Goal: Task Accomplishment & Management: Complete application form

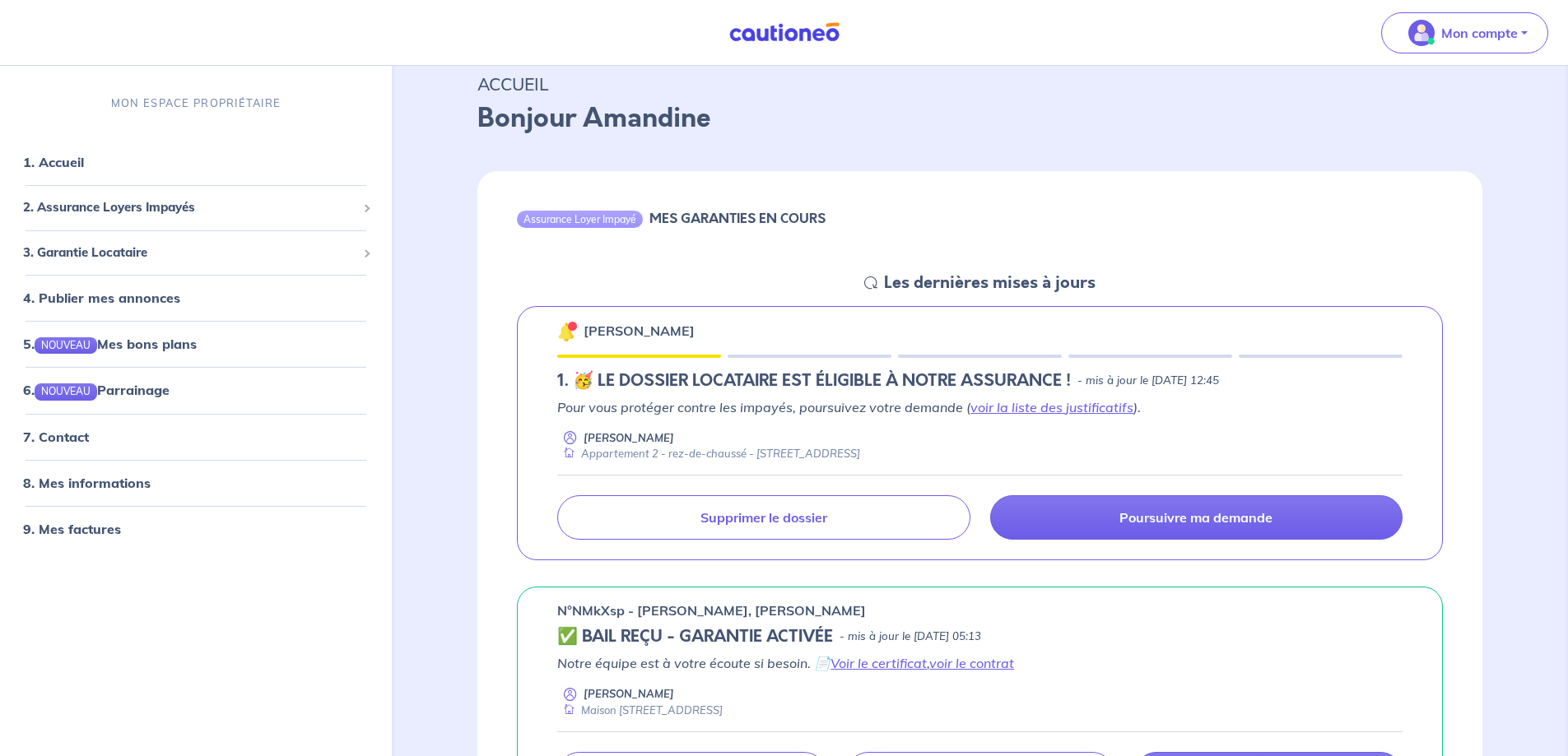
scroll to position [164, 0]
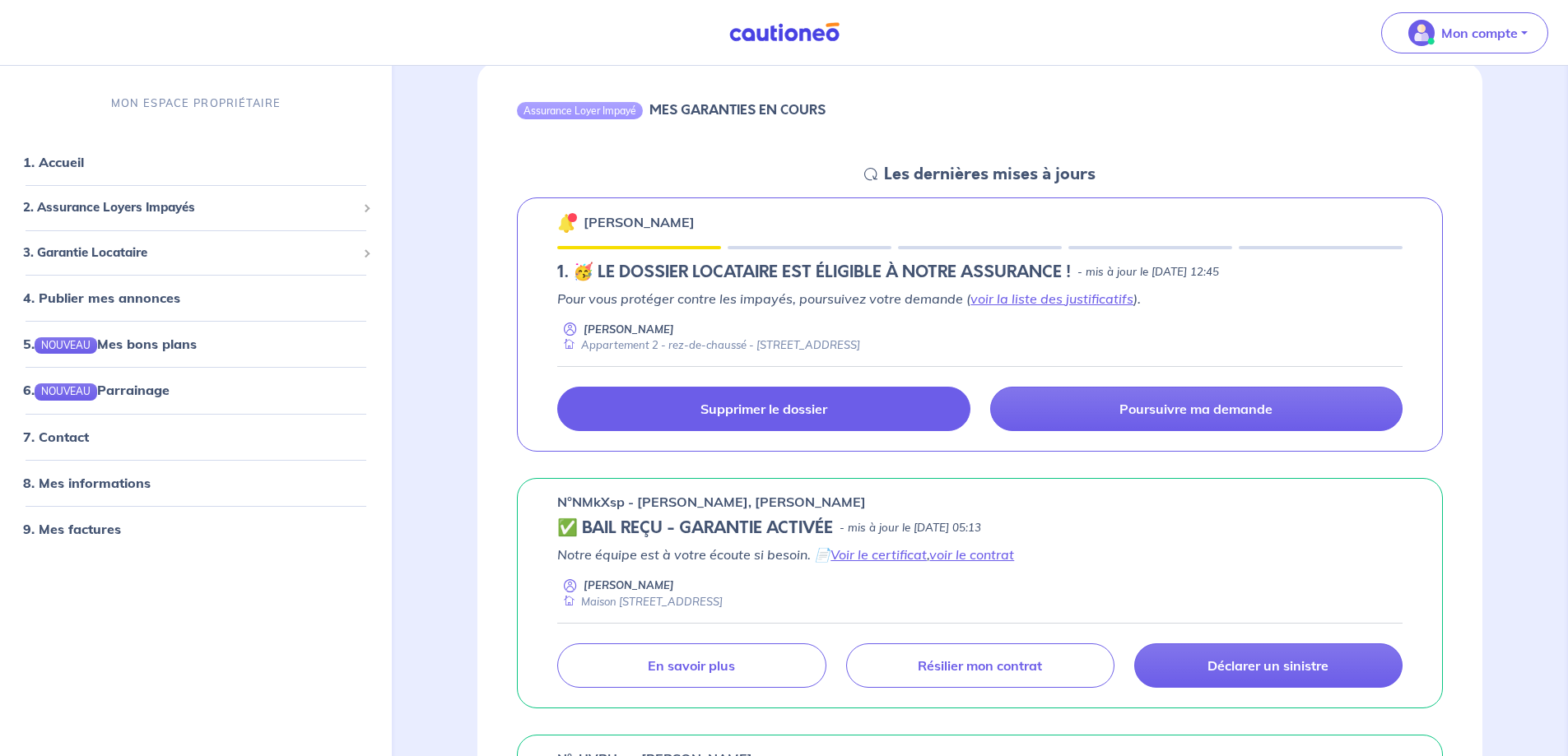
click at [808, 410] on p "Supprimer le dossier" at bounding box center [763, 408] width 127 height 17
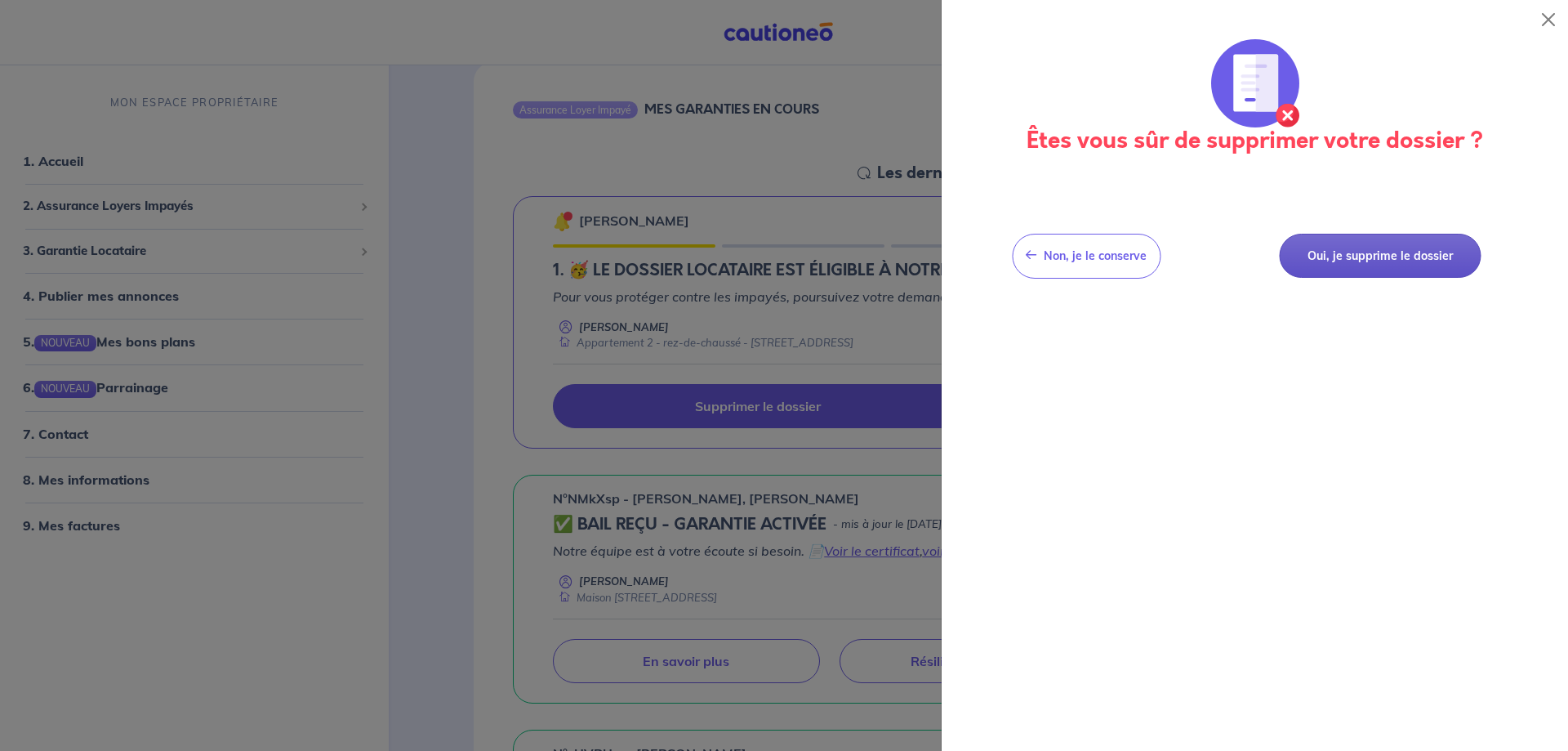
click at [1410, 257] on button "Oui, je supprime le dossier" at bounding box center [1380, 256] width 202 height 45
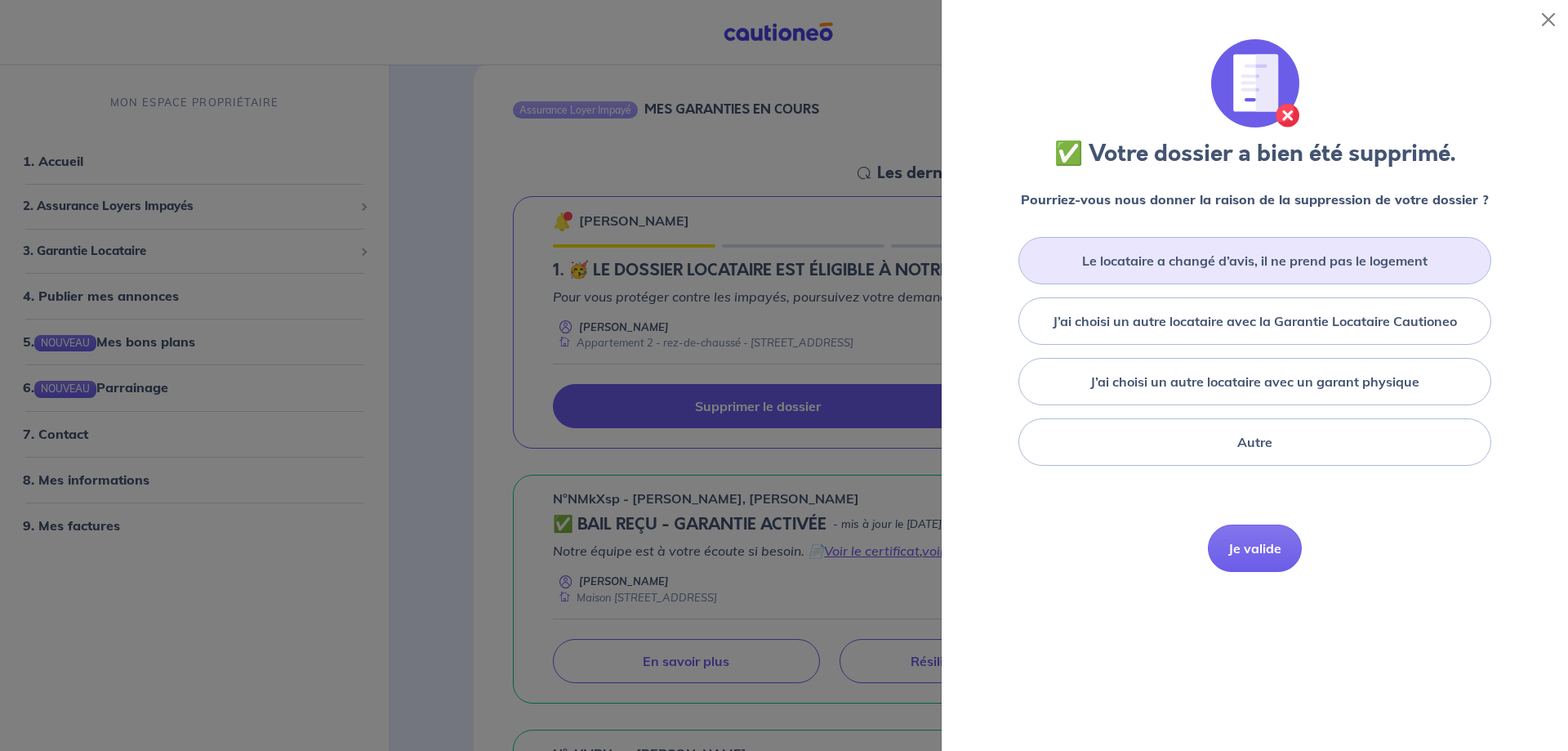
click at [1260, 263] on label "Le locataire a changé d’avis, il ne prend pas le logement" at bounding box center [1256, 261] width 346 height 20
click at [0, 0] on input "Le locataire a changé d’avis, il ne prend pas le logement" at bounding box center [0, 0] width 0 height 0
click at [1246, 573] on button "Je valide" at bounding box center [1255, 572] width 94 height 48
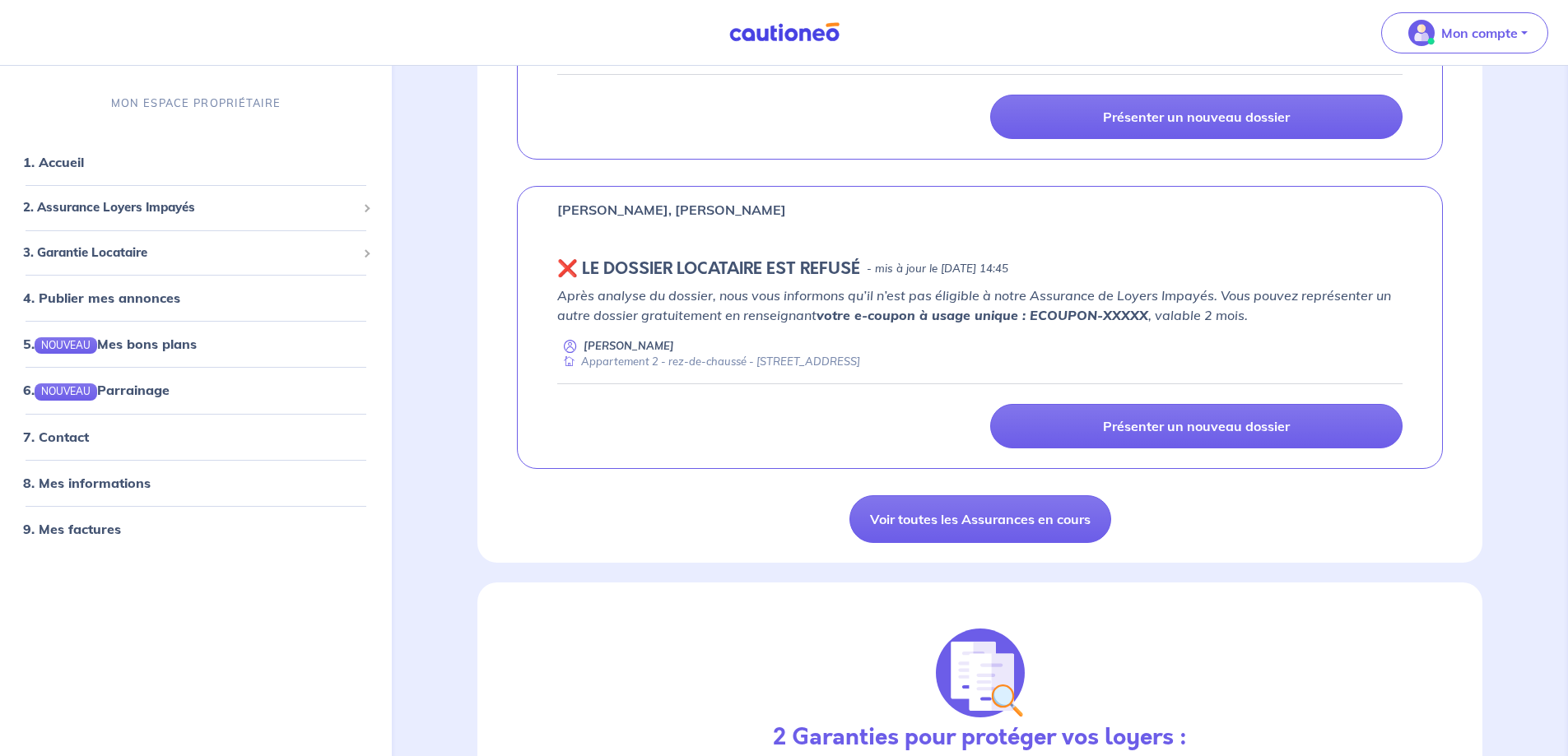
scroll to position [1070, 0]
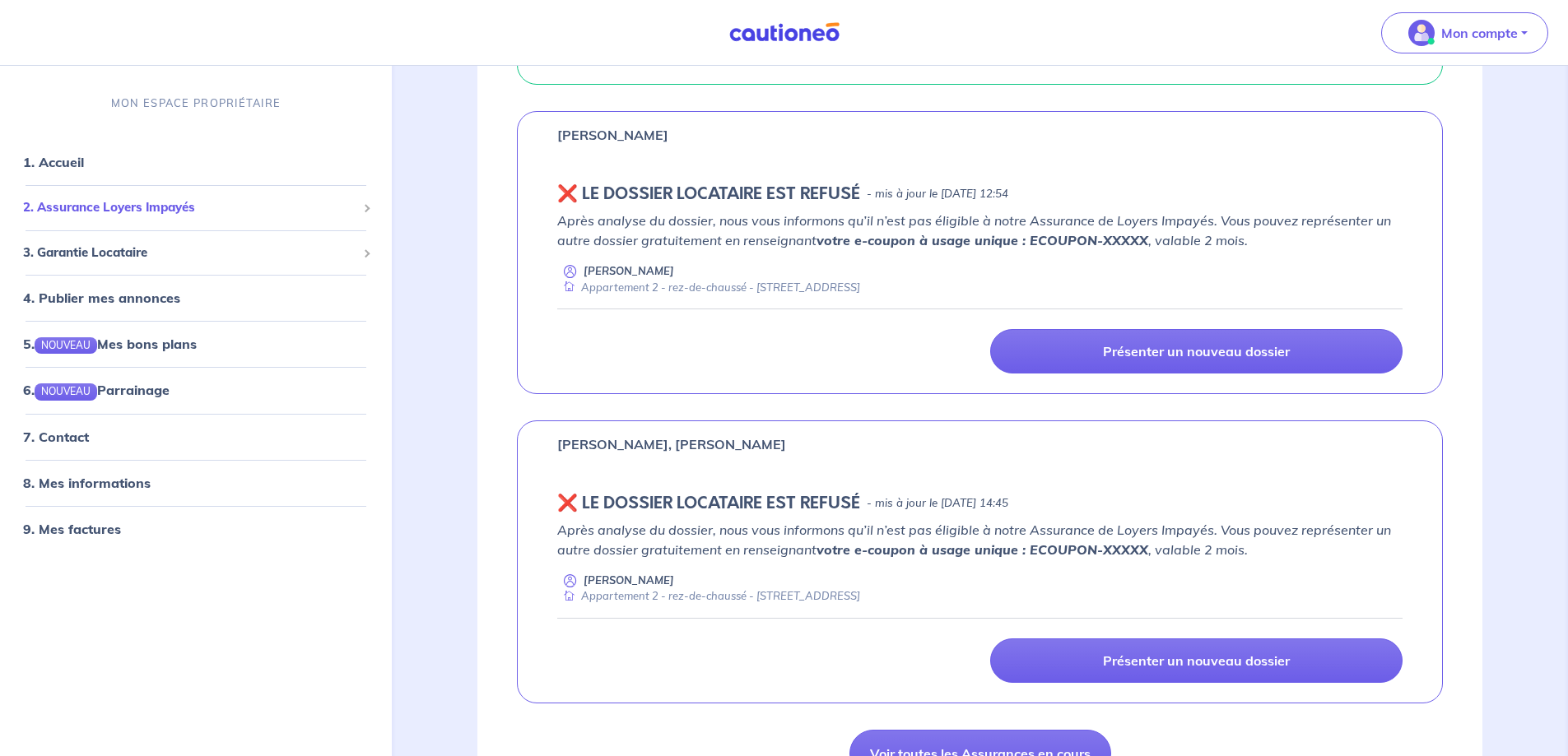
click at [239, 205] on span "2. Assurance Loyers Impayés" at bounding box center [189, 207] width 333 height 19
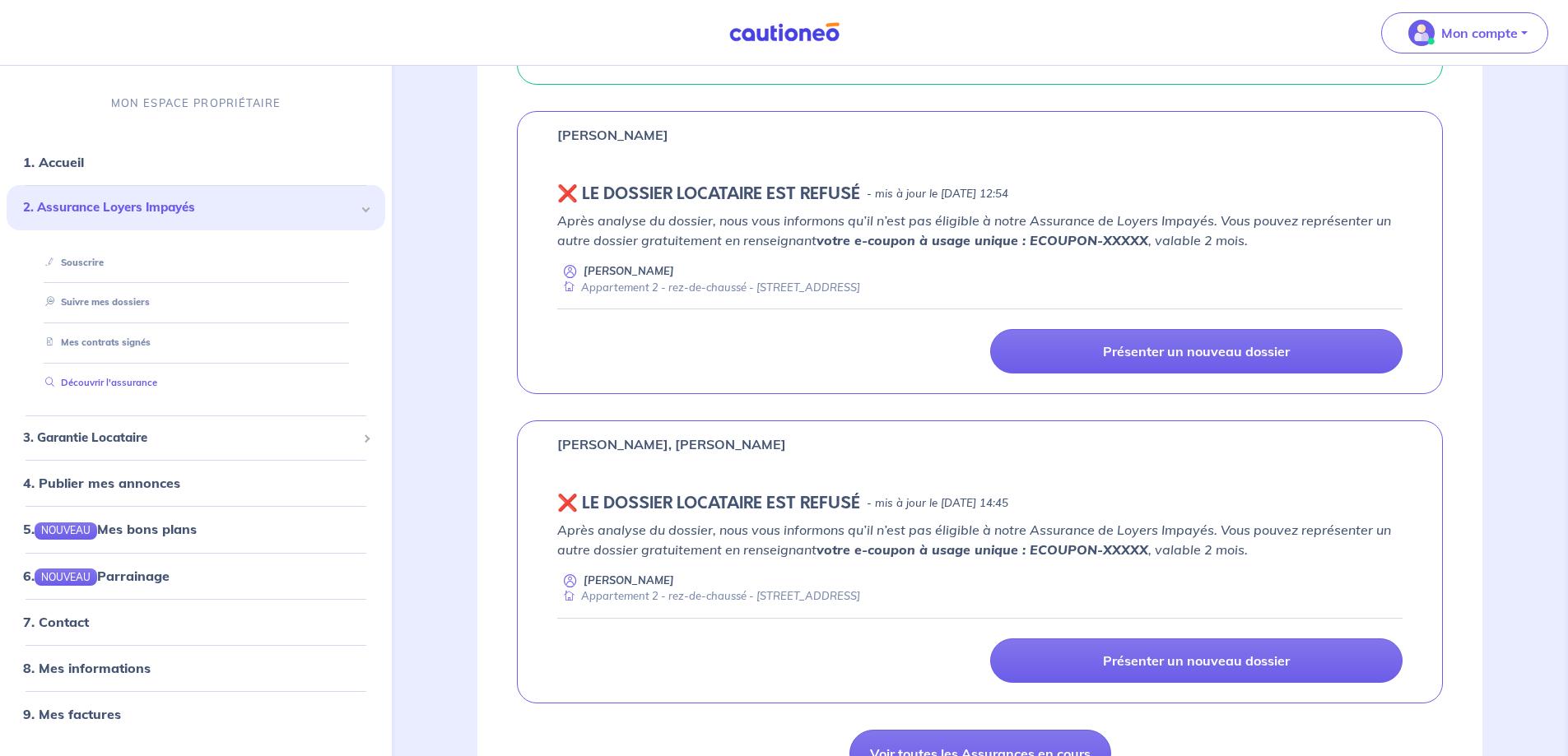
click at [94, 378] on link "Découvrir l'assurance" at bounding box center [97, 382] width 118 height 12
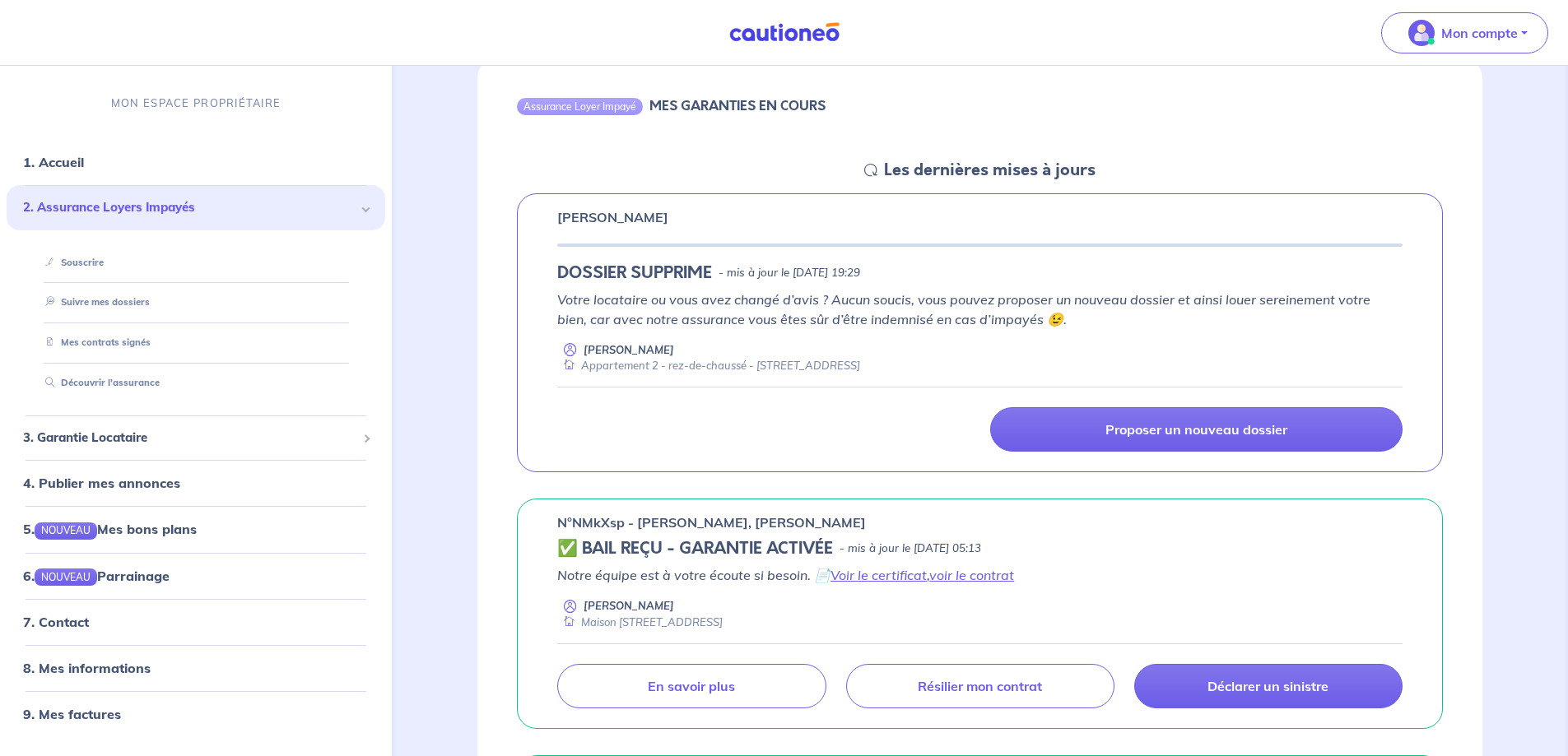
scroll to position [164, 0]
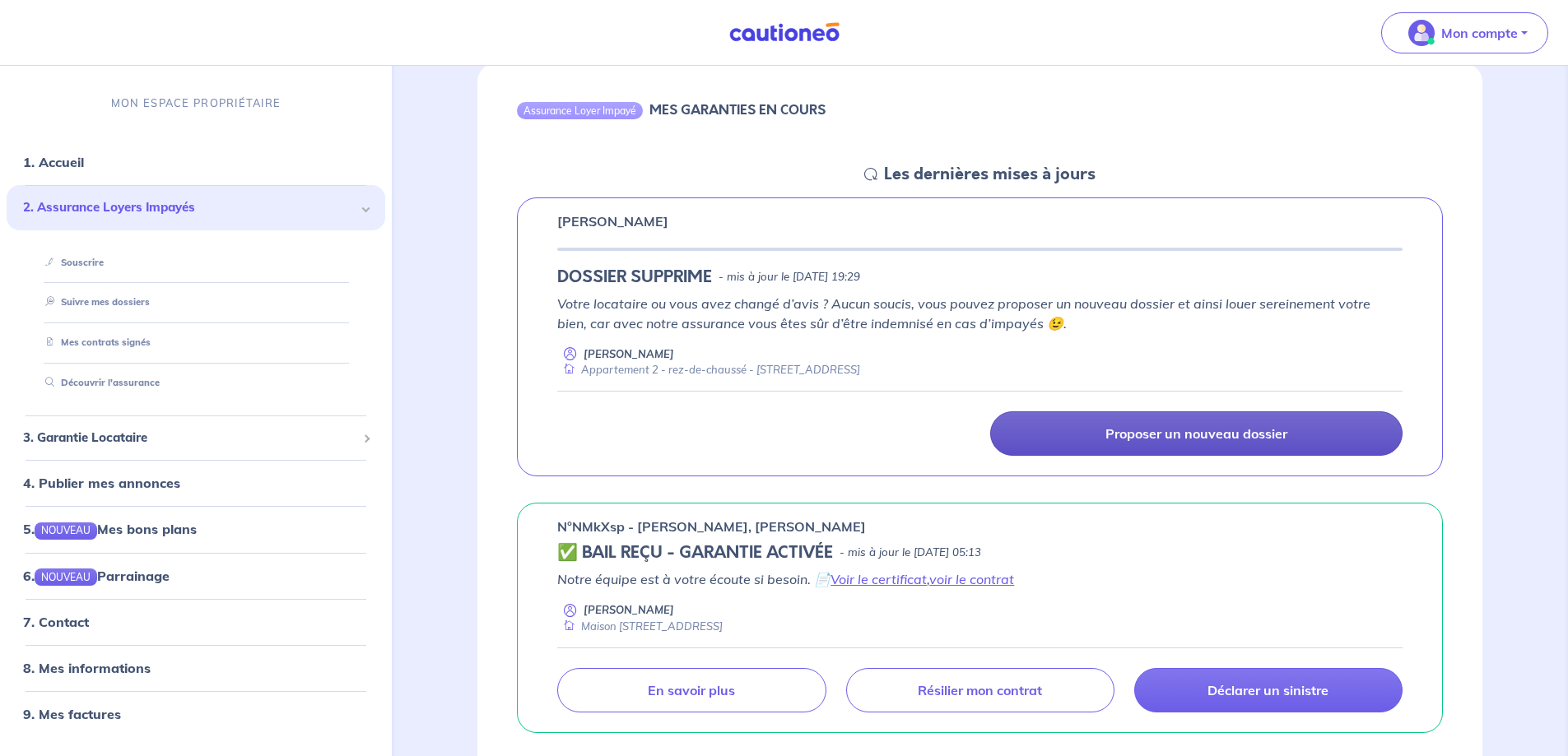
click at [1186, 435] on p "Proposer un nouveau dossier" at bounding box center [1196, 434] width 182 height 17
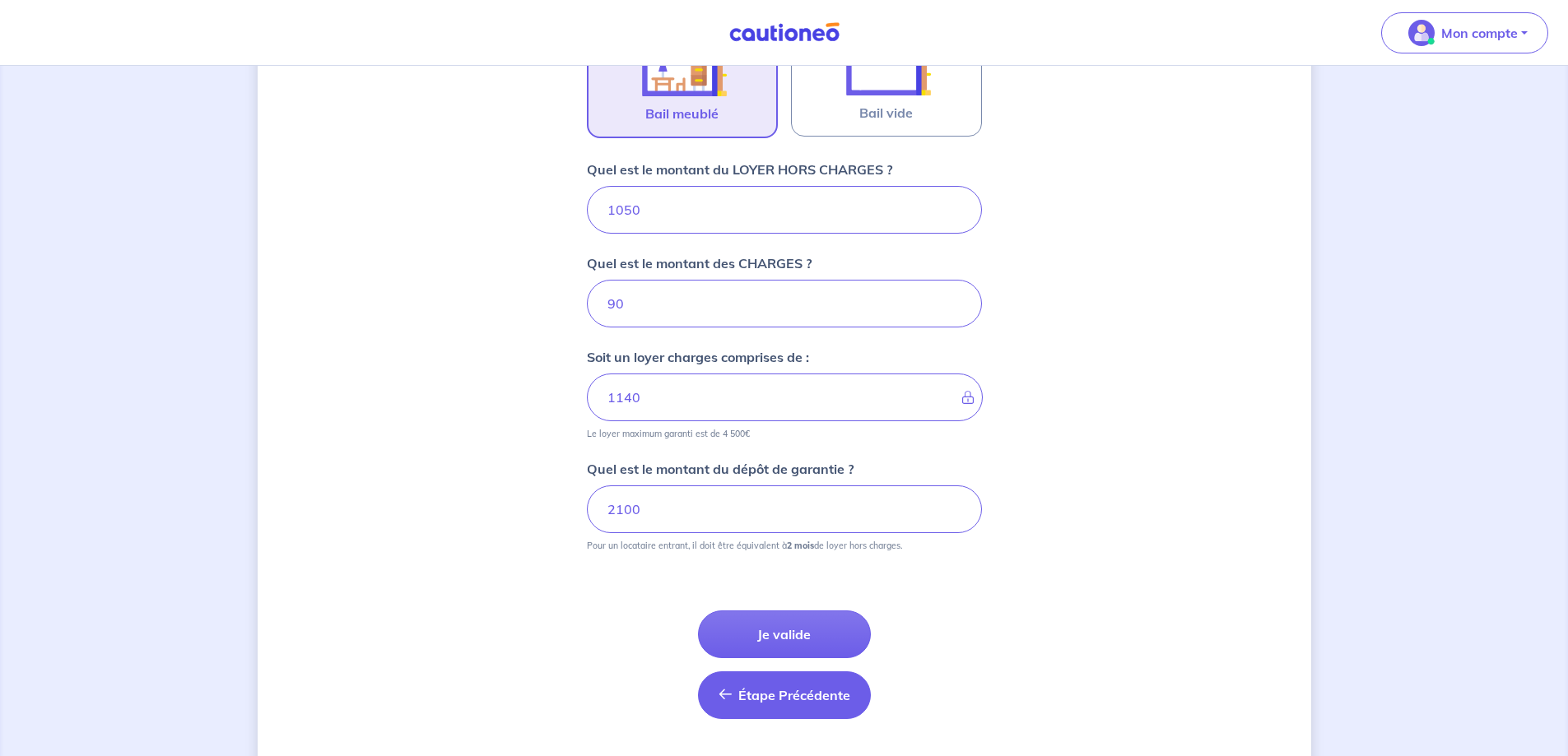
scroll to position [624, 0]
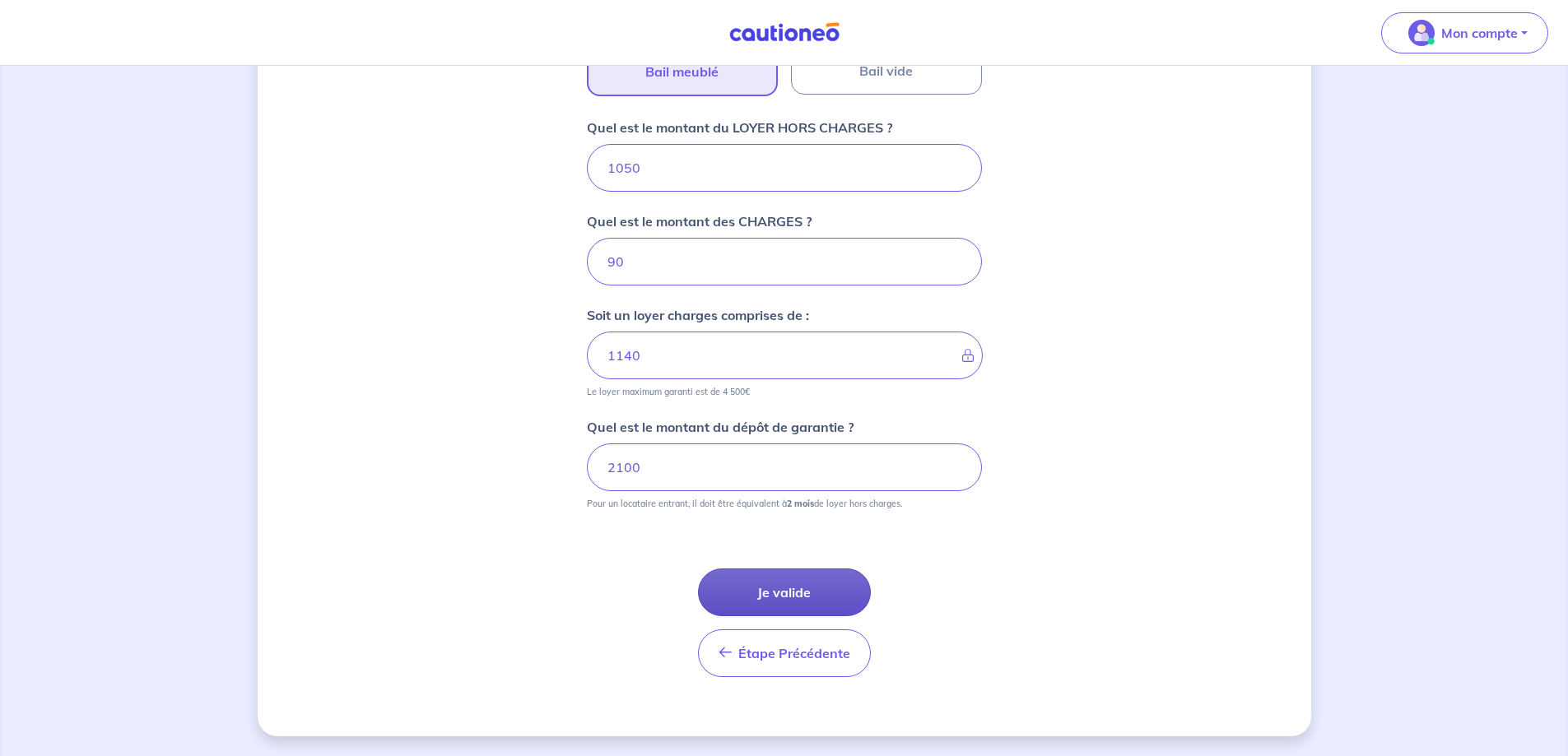
click at [834, 611] on button "Je valide" at bounding box center [784, 592] width 173 height 48
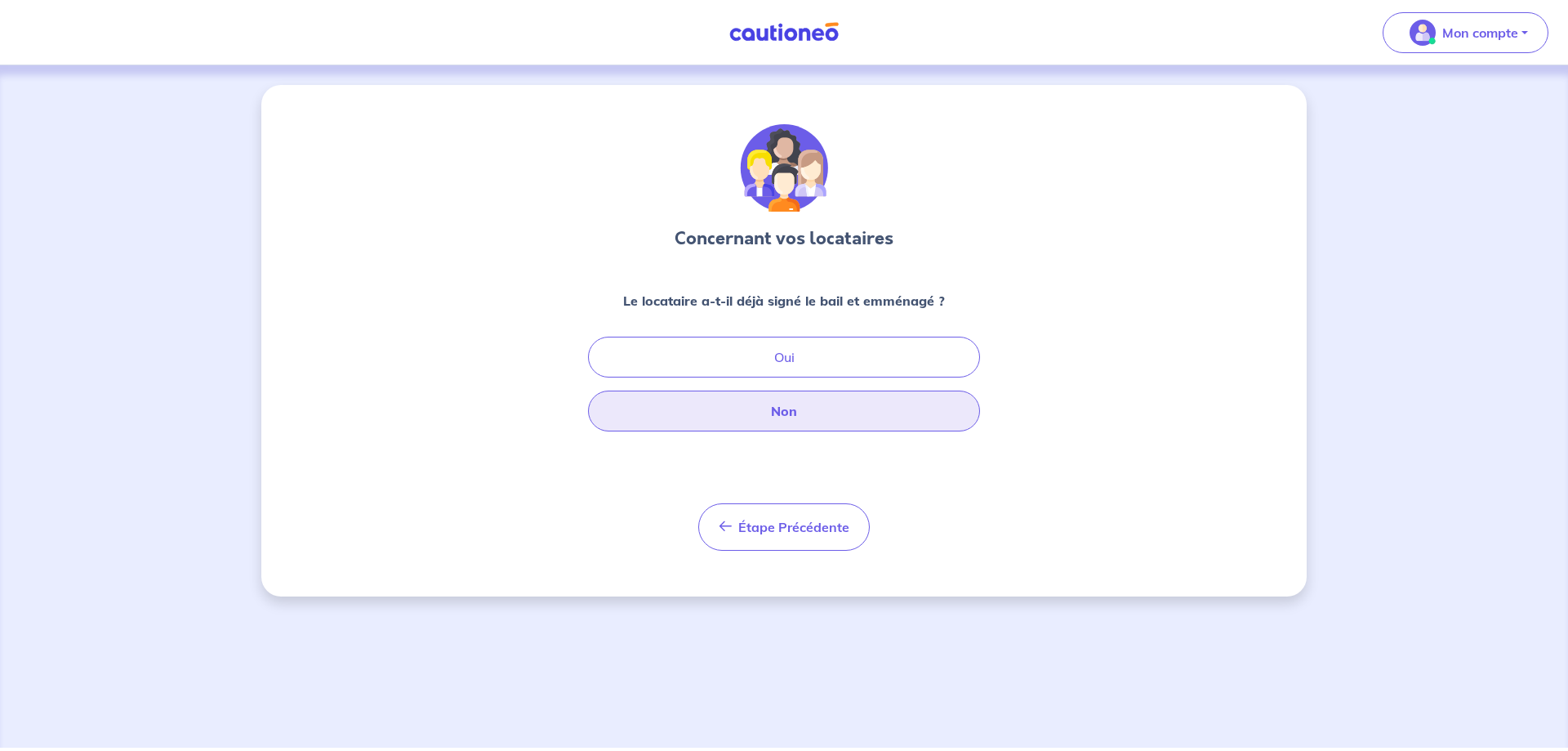
click at [831, 407] on button "Non" at bounding box center [784, 411] width 392 height 41
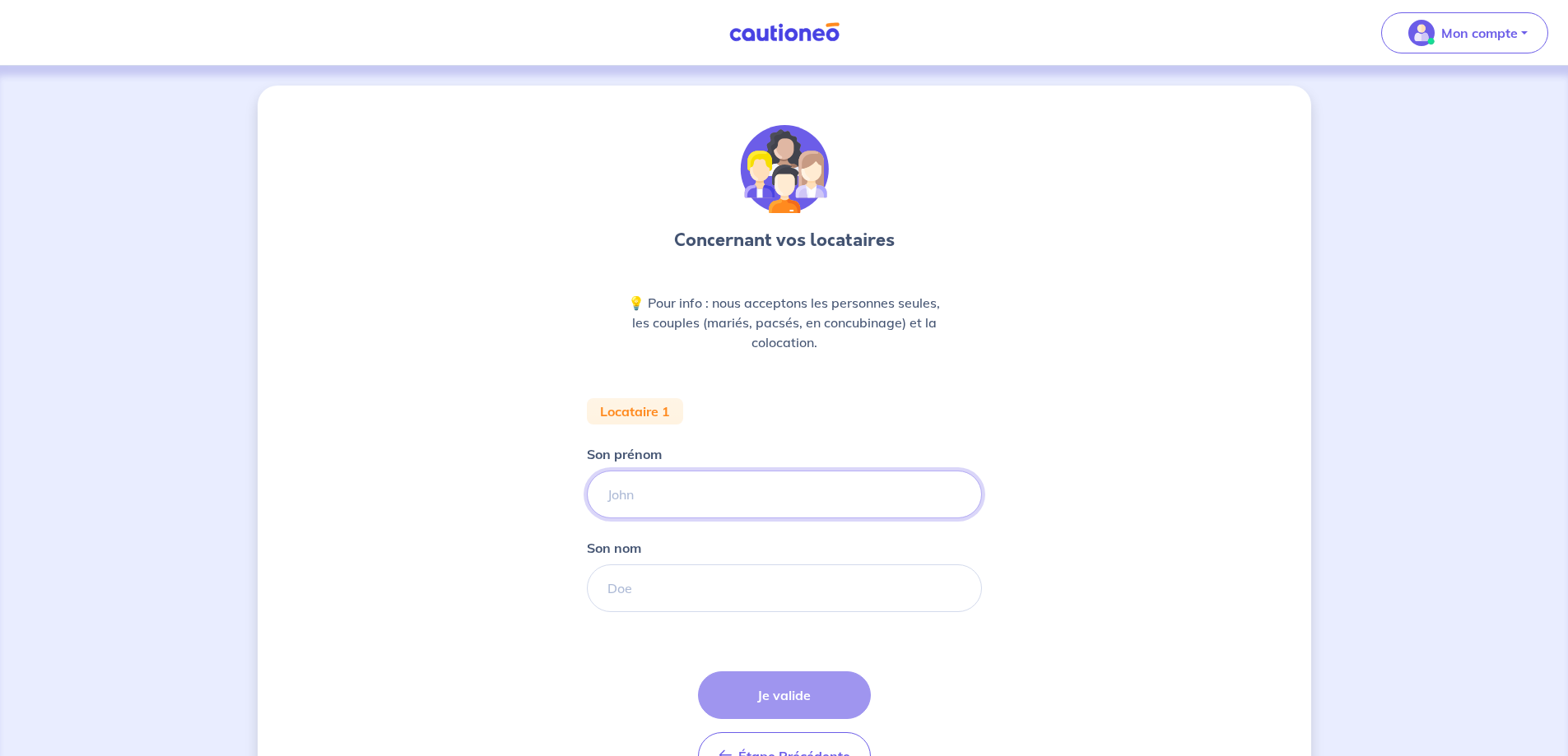
click at [753, 505] on input "Son prénom" at bounding box center [785, 494] width 395 height 48
click at [663, 575] on input "Son nom" at bounding box center [785, 588] width 395 height 48
type input "DEME"
click at [685, 496] on input "Son prénom" at bounding box center [785, 494] width 395 height 48
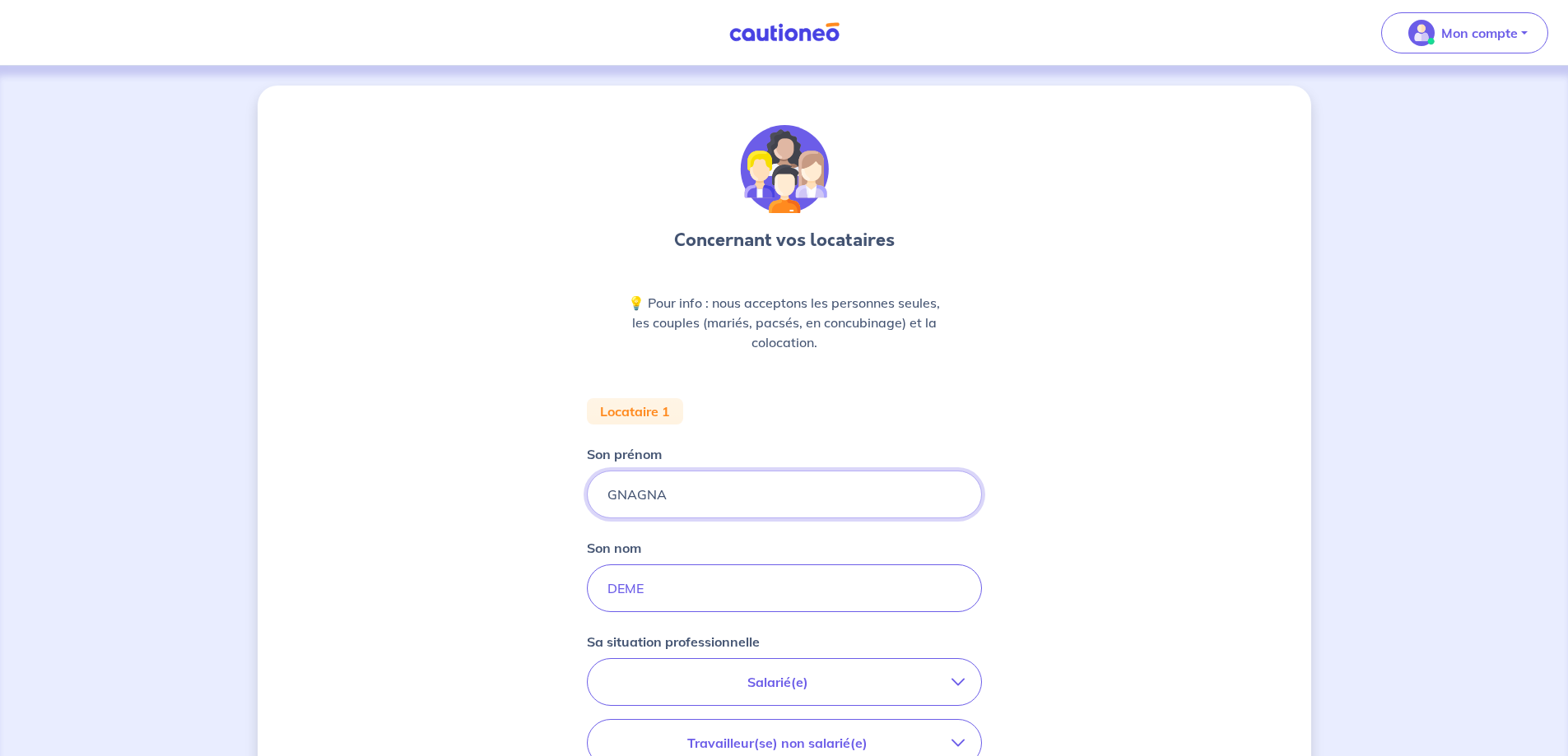
type input "GNAGNA"
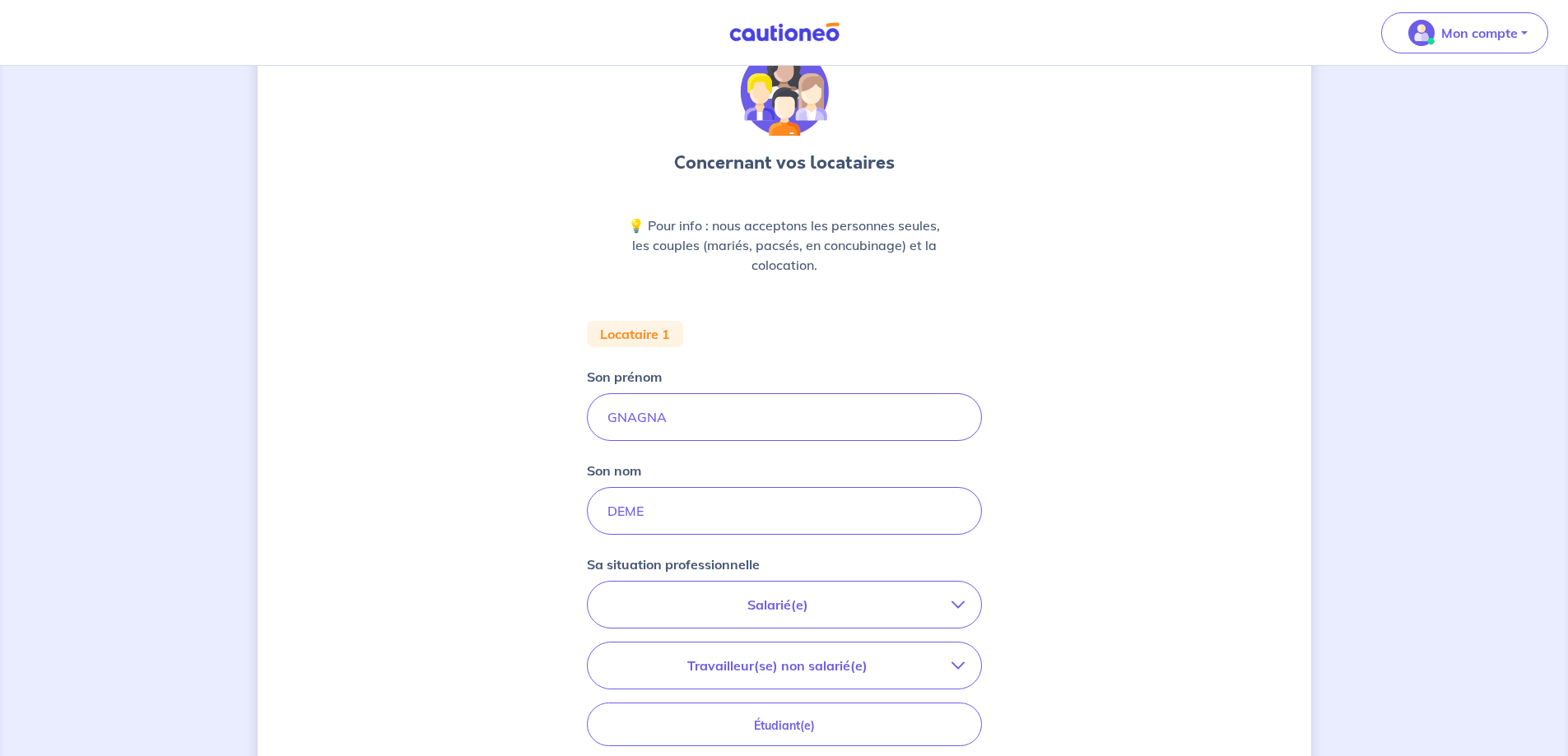
scroll to position [164, 0]
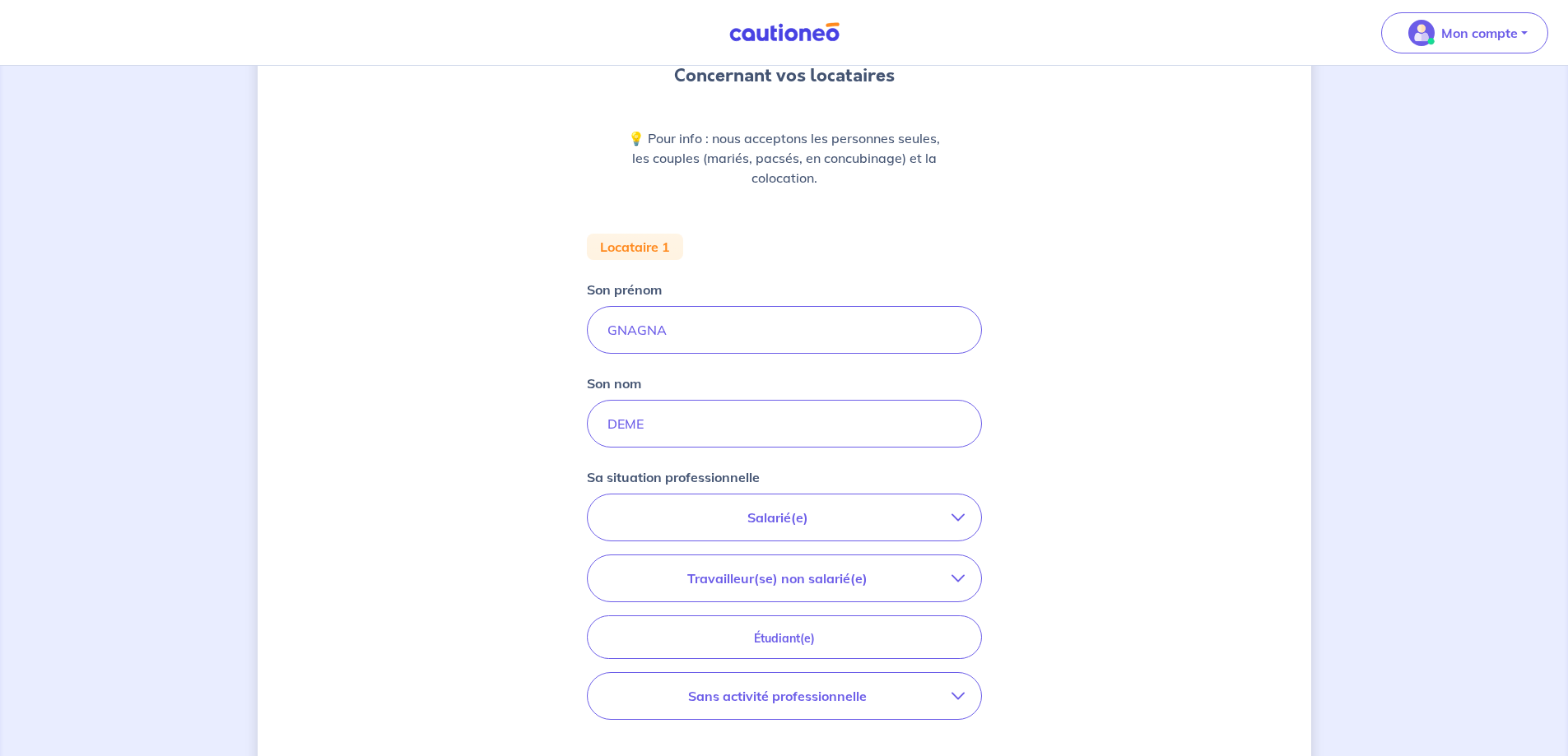
click at [803, 532] on button "Salarié(e)" at bounding box center [784, 517] width 393 height 46
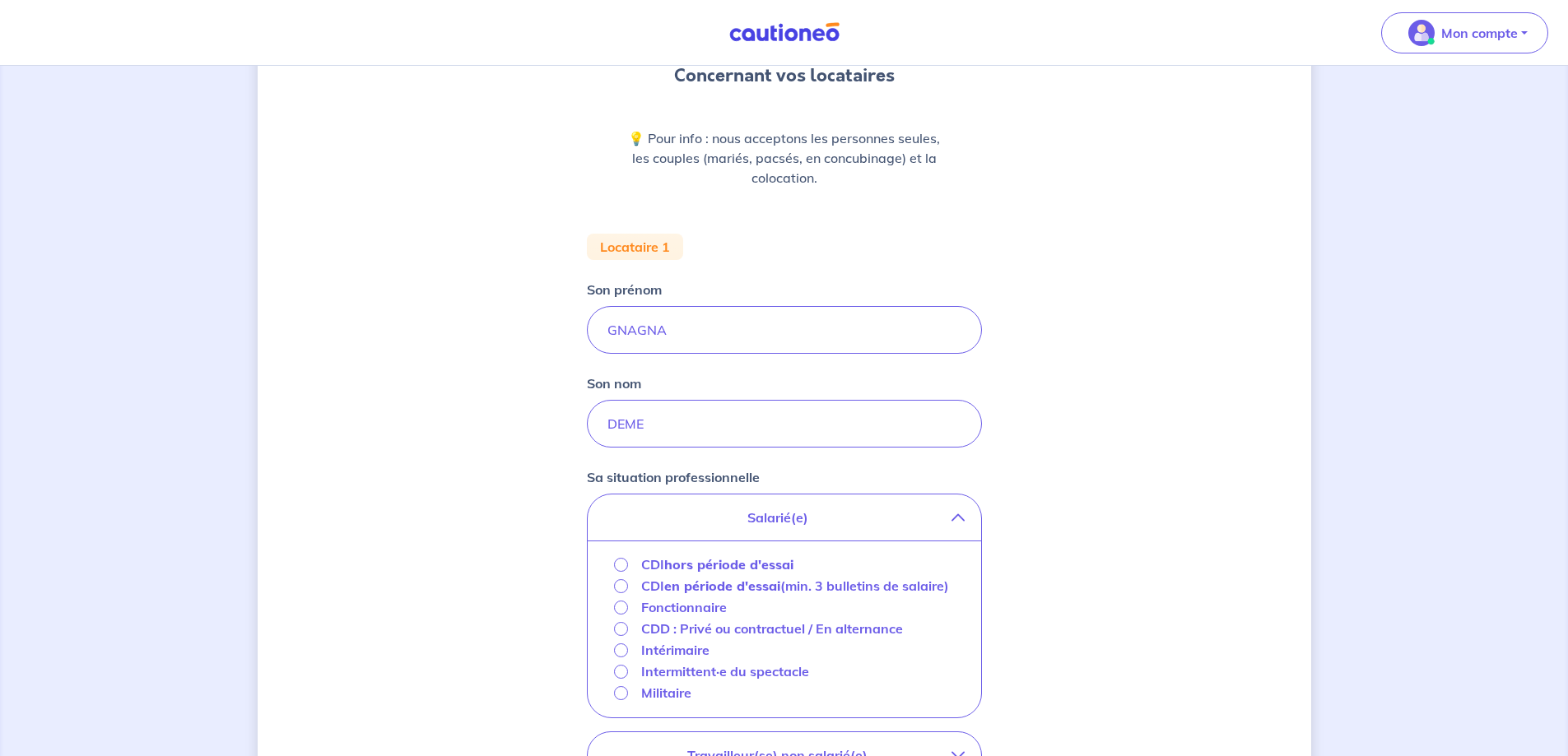
scroll to position [247, 0]
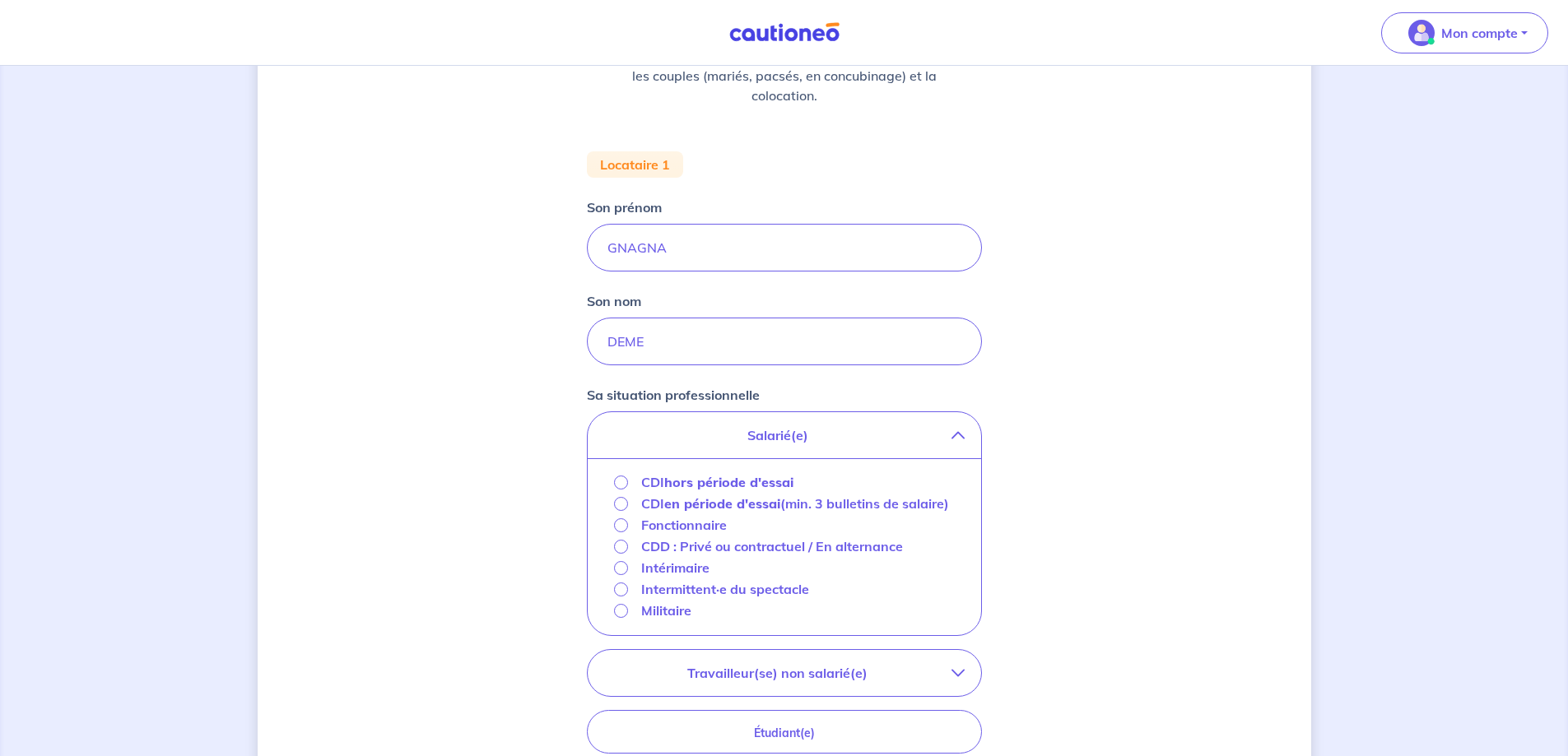
click at [731, 488] on strong "hors période d'essai" at bounding box center [728, 482] width 129 height 17
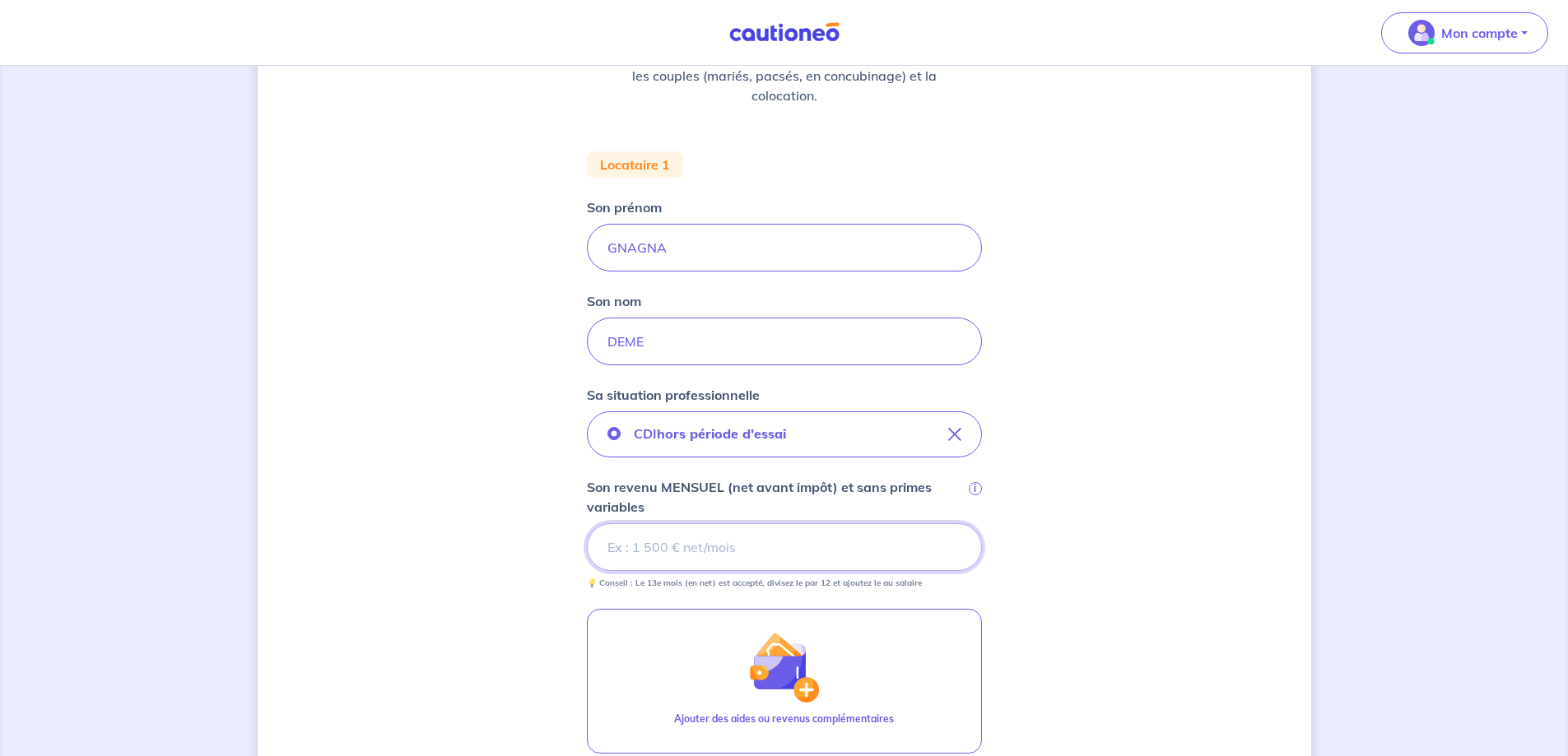
click at [804, 547] on input "Son revenu MENSUEL (net avant impôt) et sans primes variables i" at bounding box center [785, 547] width 395 height 48
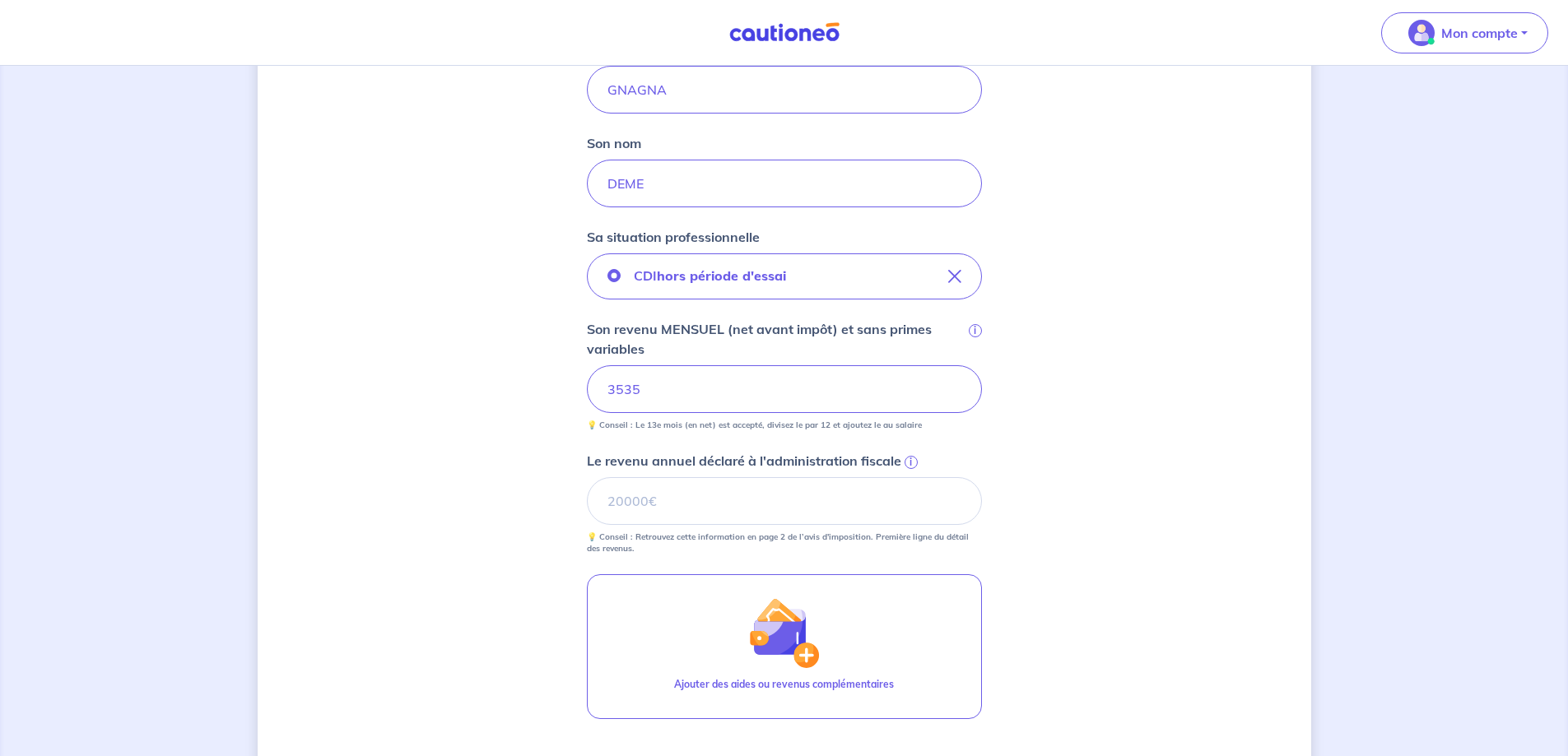
scroll to position [411, 0]
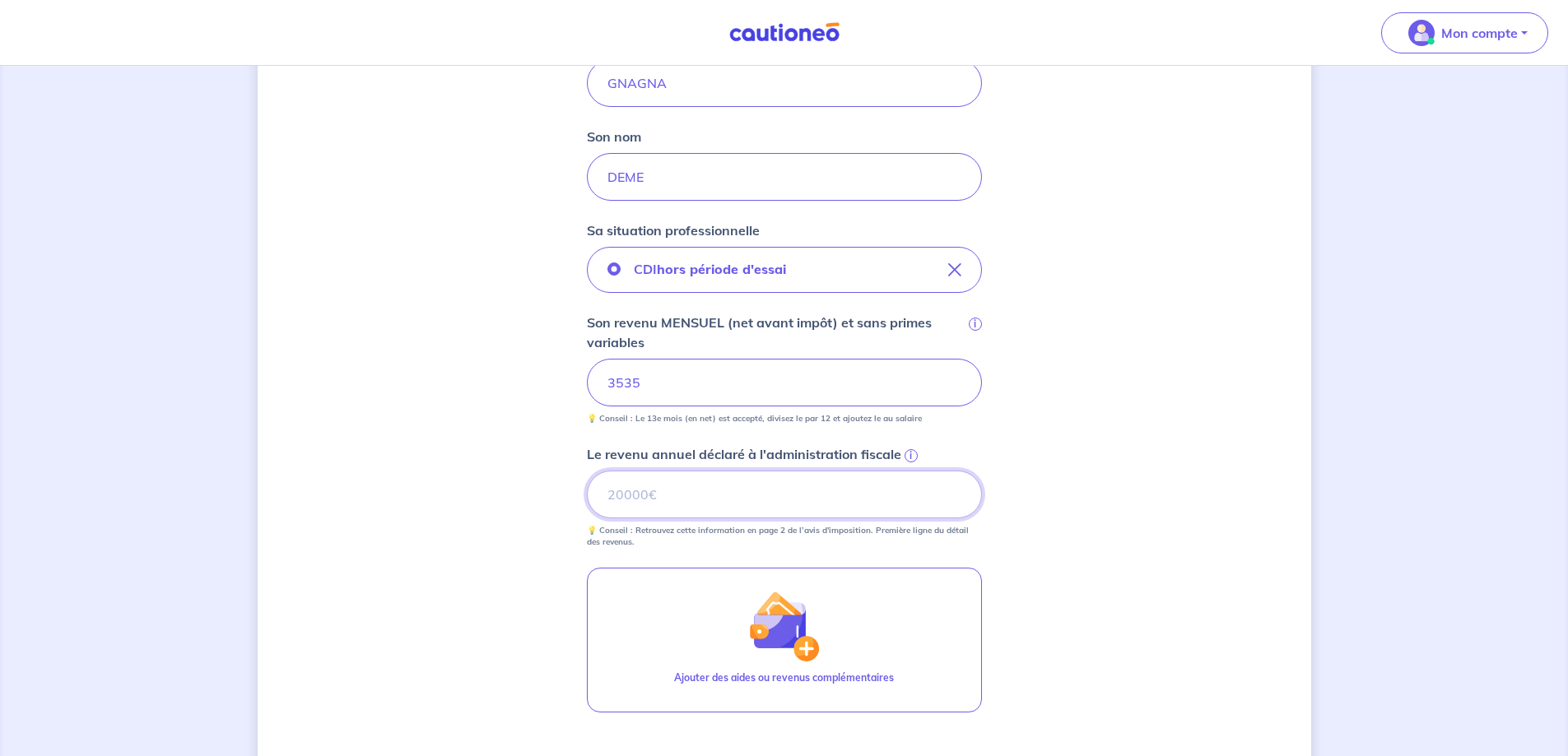
click at [814, 509] on input "Le revenu annuel déclaré à l'administration fiscale i" at bounding box center [785, 494] width 395 height 48
type input "4925"
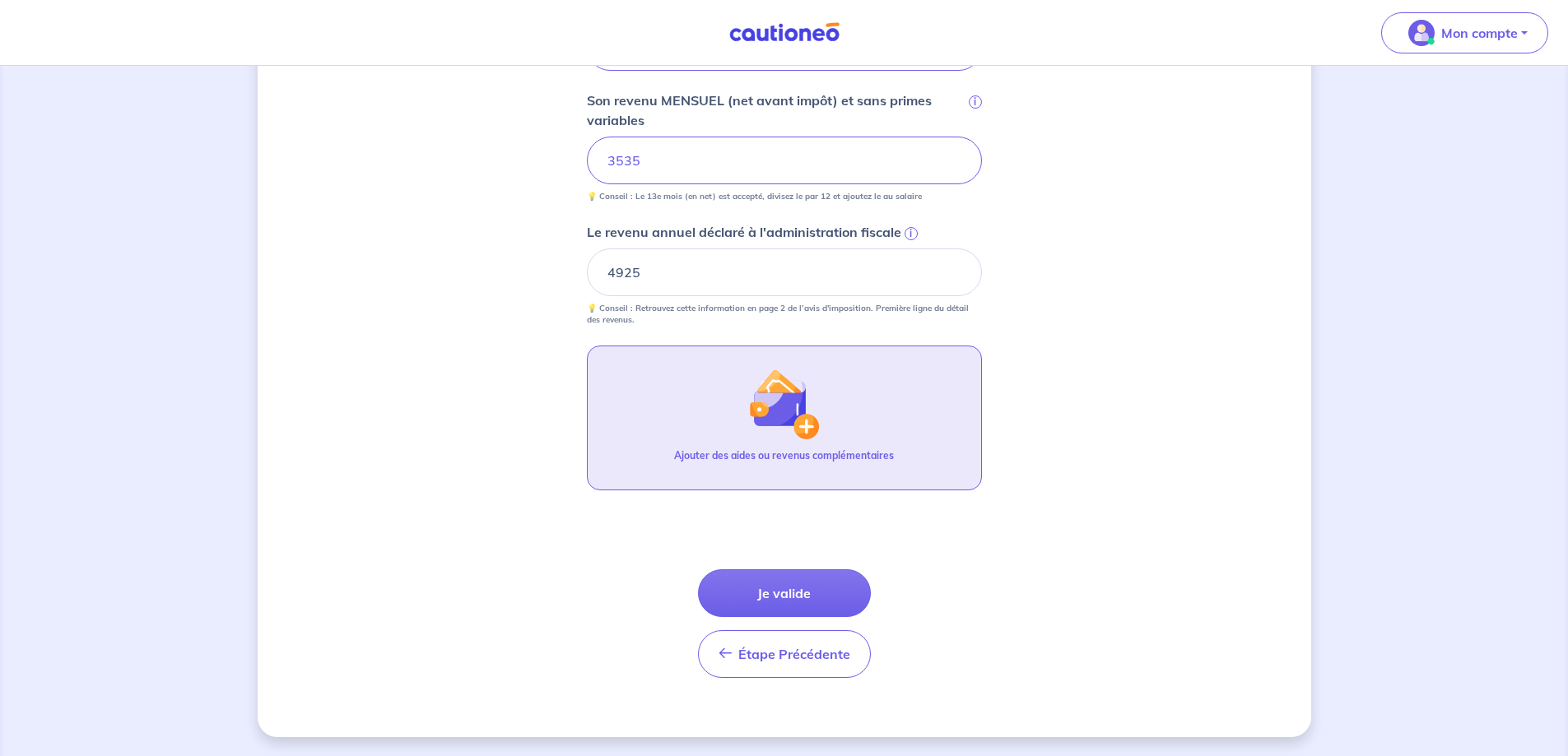
scroll to position [634, 0]
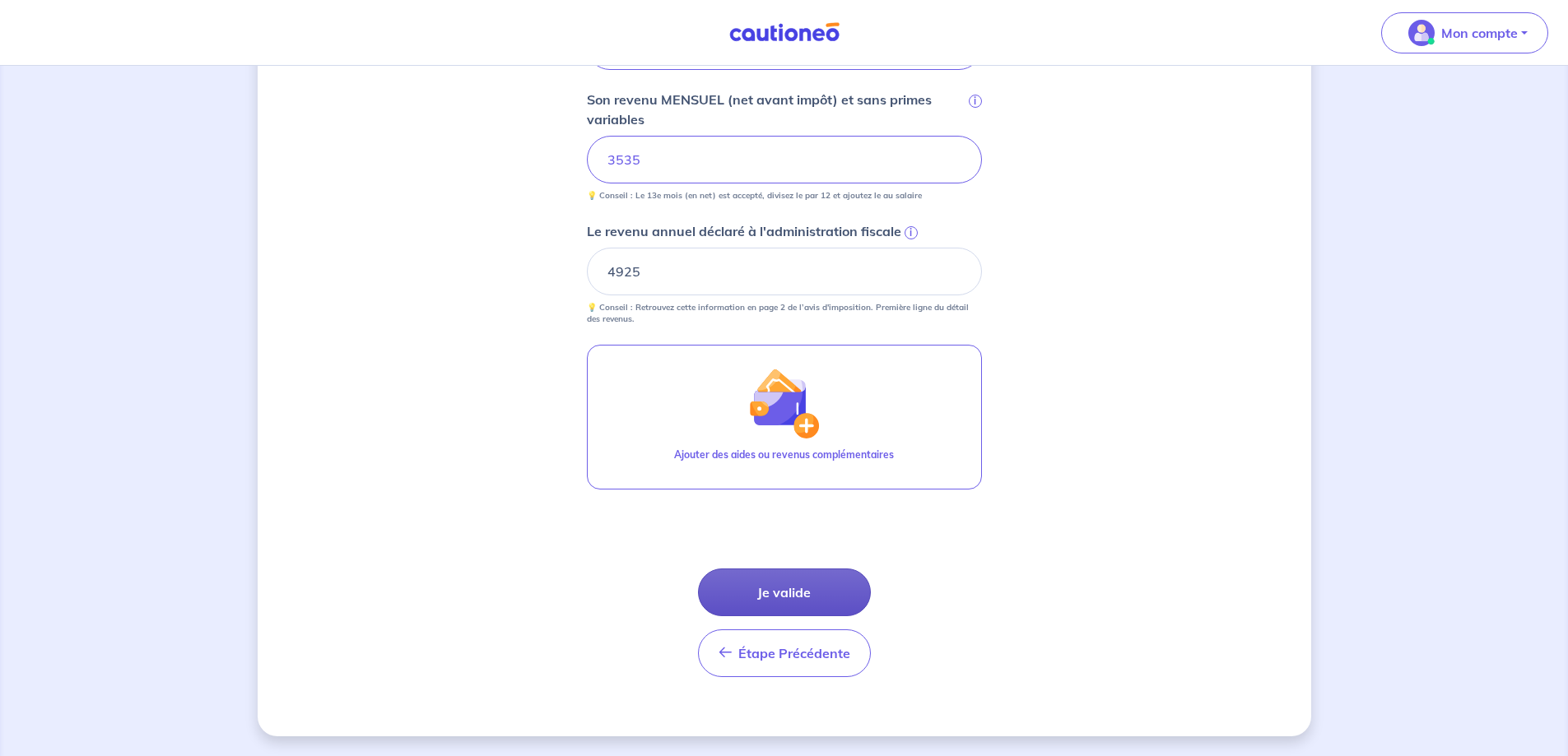
click at [850, 583] on button "Je valide" at bounding box center [784, 592] width 173 height 48
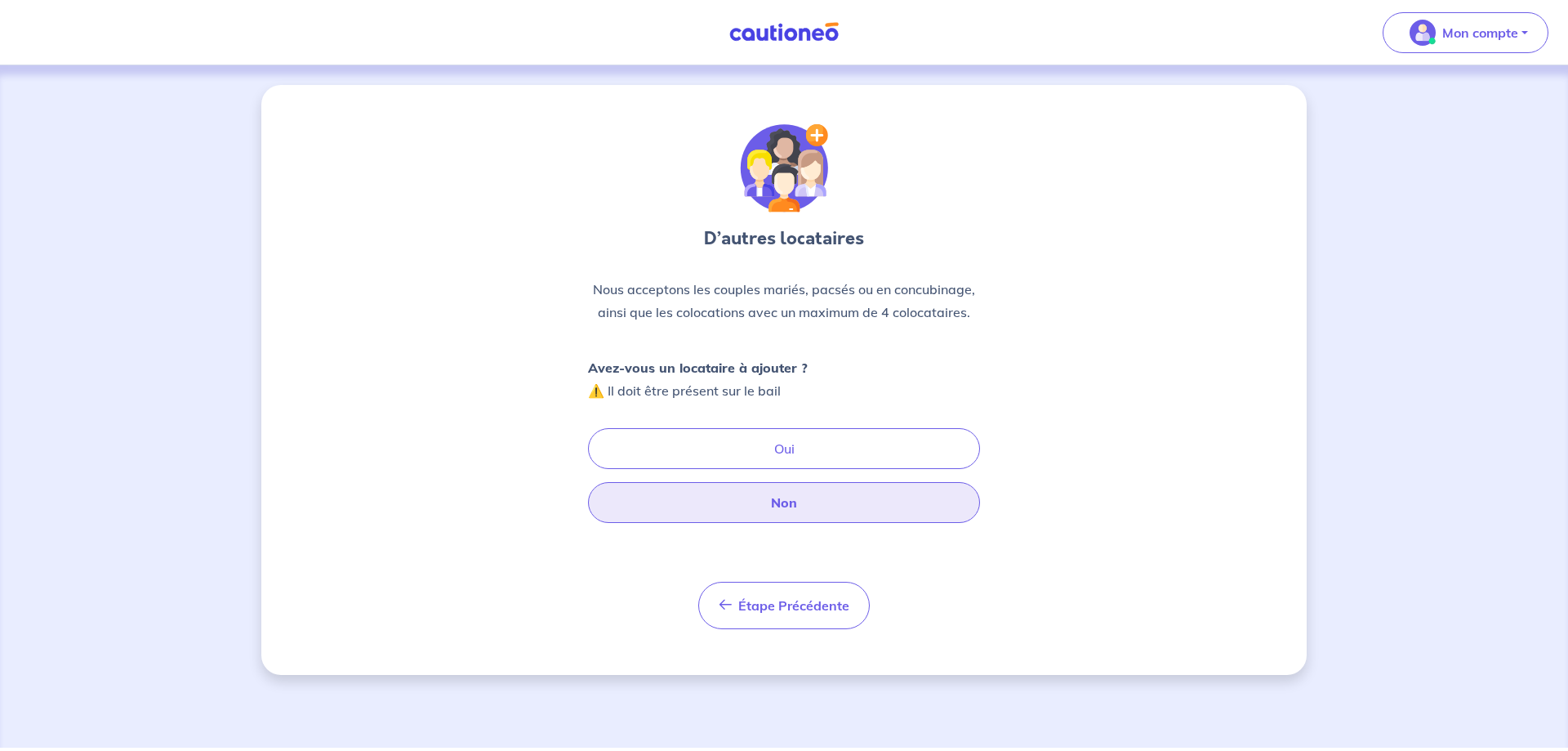
click at [807, 502] on button "Non" at bounding box center [784, 503] width 392 height 41
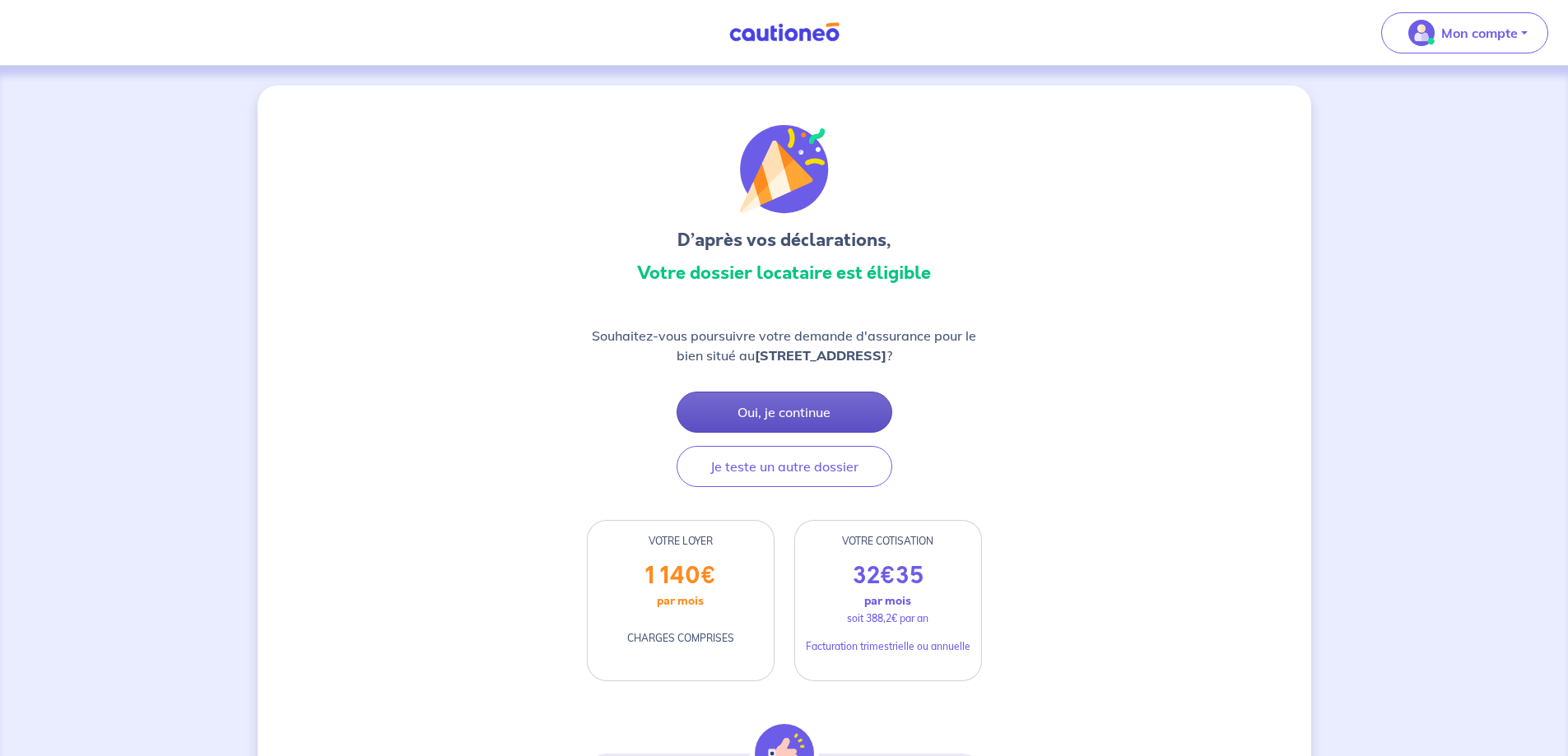
click at [827, 410] on button "Oui, je continue" at bounding box center [784, 412] width 215 height 41
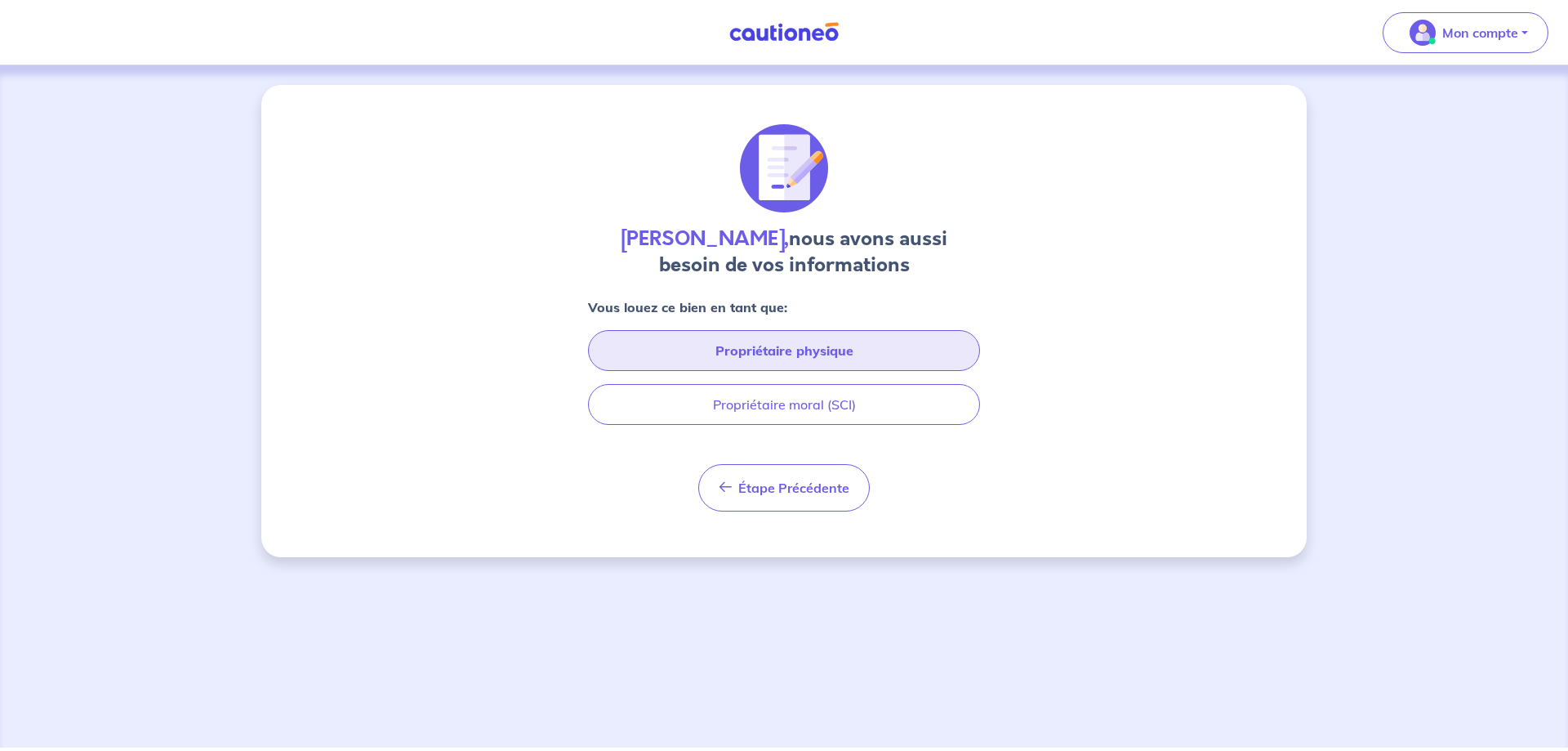
click at [793, 353] on button "Propriétaire physique" at bounding box center [784, 351] width 392 height 41
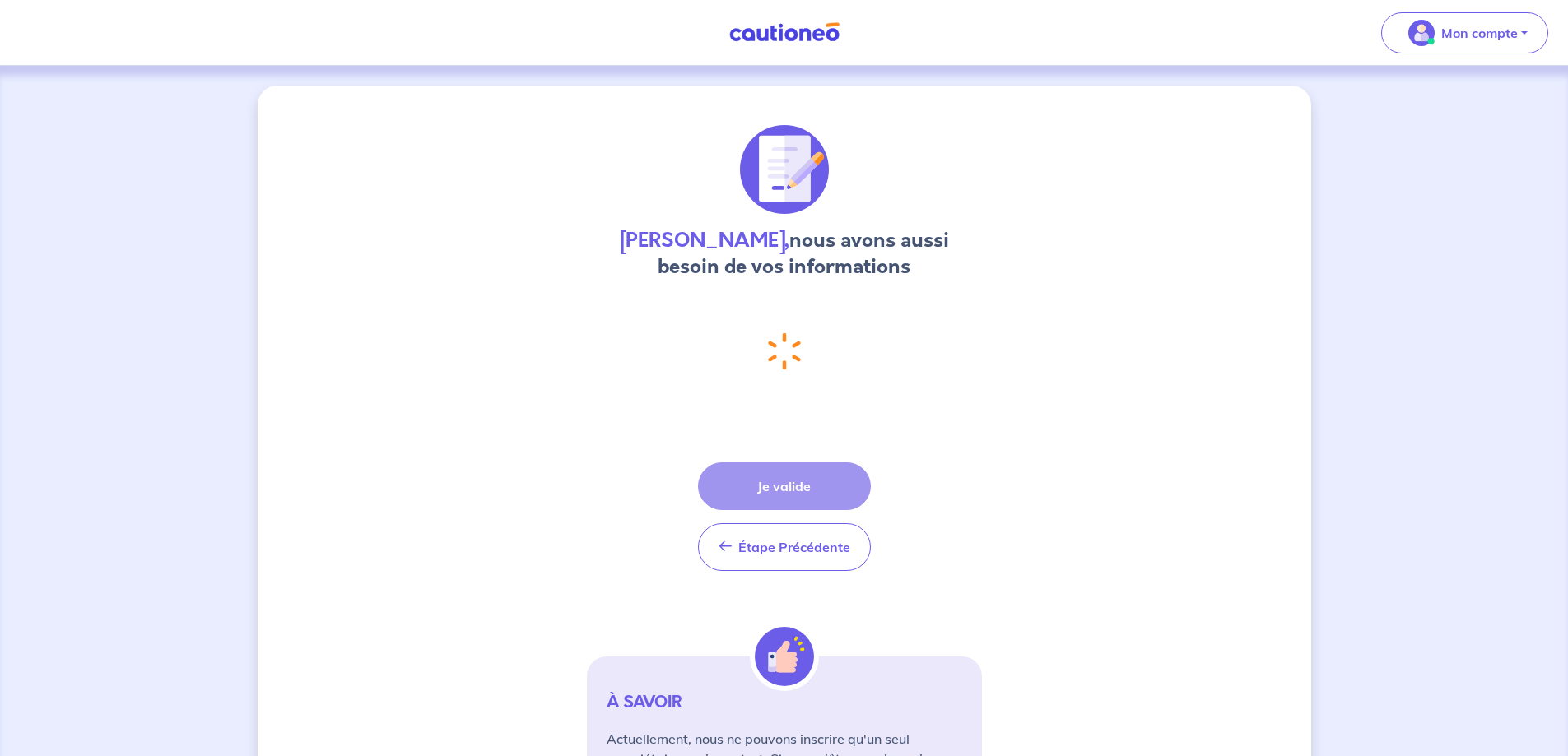
select select "FR"
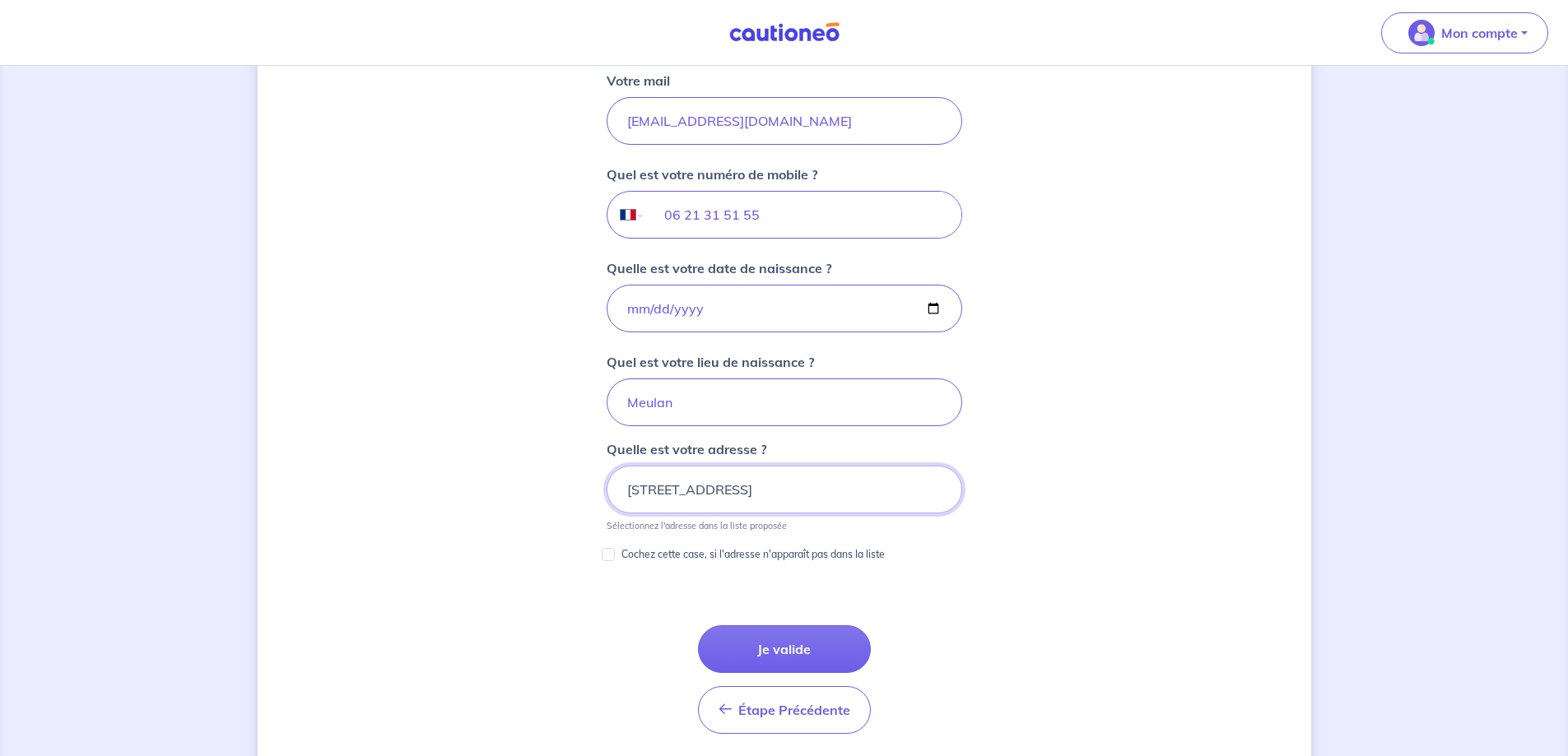
scroll to position [599, 0]
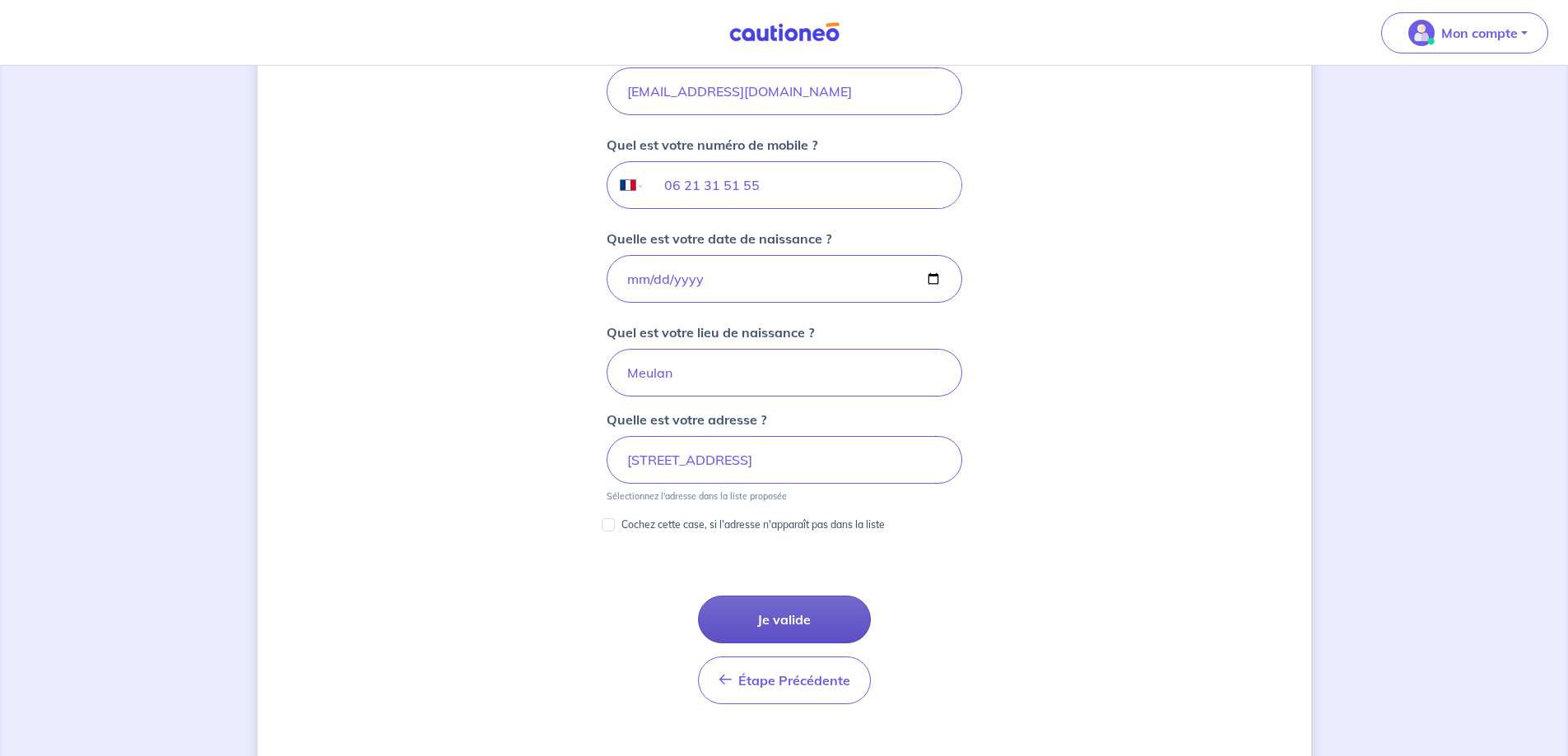
click at [810, 613] on button "Je valide" at bounding box center [784, 619] width 173 height 48
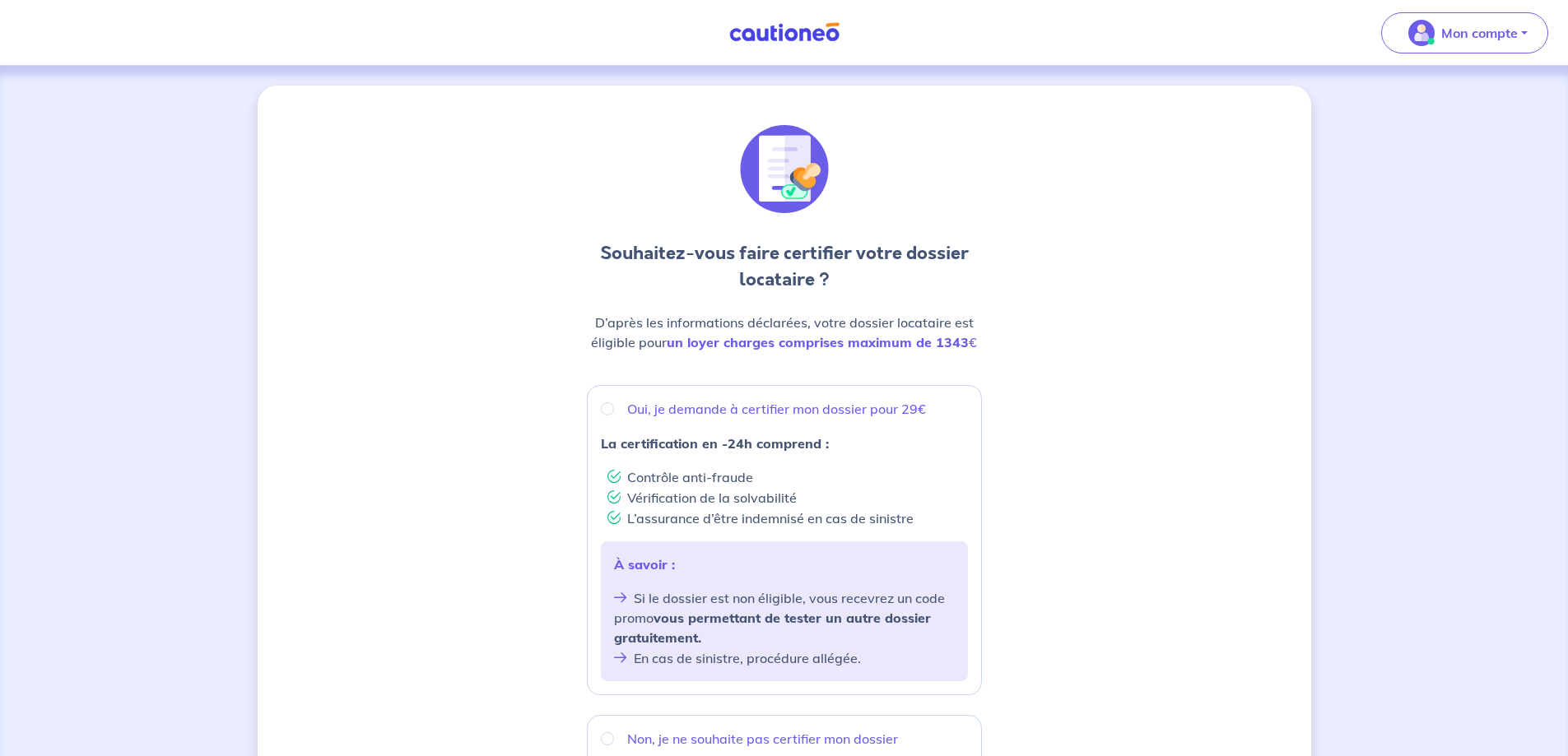
drag, startPoint x: 814, startPoint y: 582, endPoint x: 412, endPoint y: 438, distance: 427.0
click at [412, 438] on div "Souhaitez-vous faire certifier votre dossier locataire ? D’après les informatio…" at bounding box center [784, 658] width 1054 height 1145
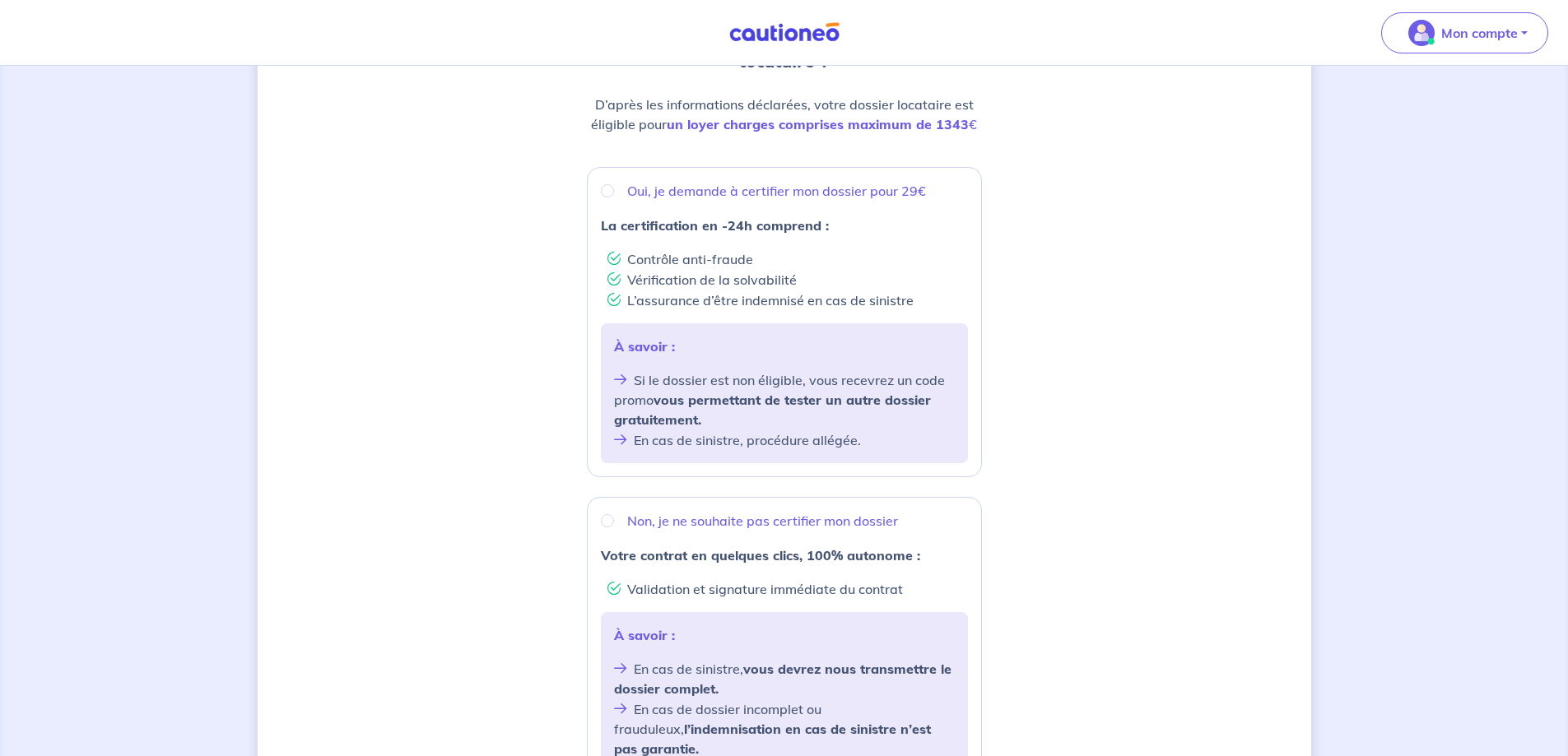
scroll to position [247, 0]
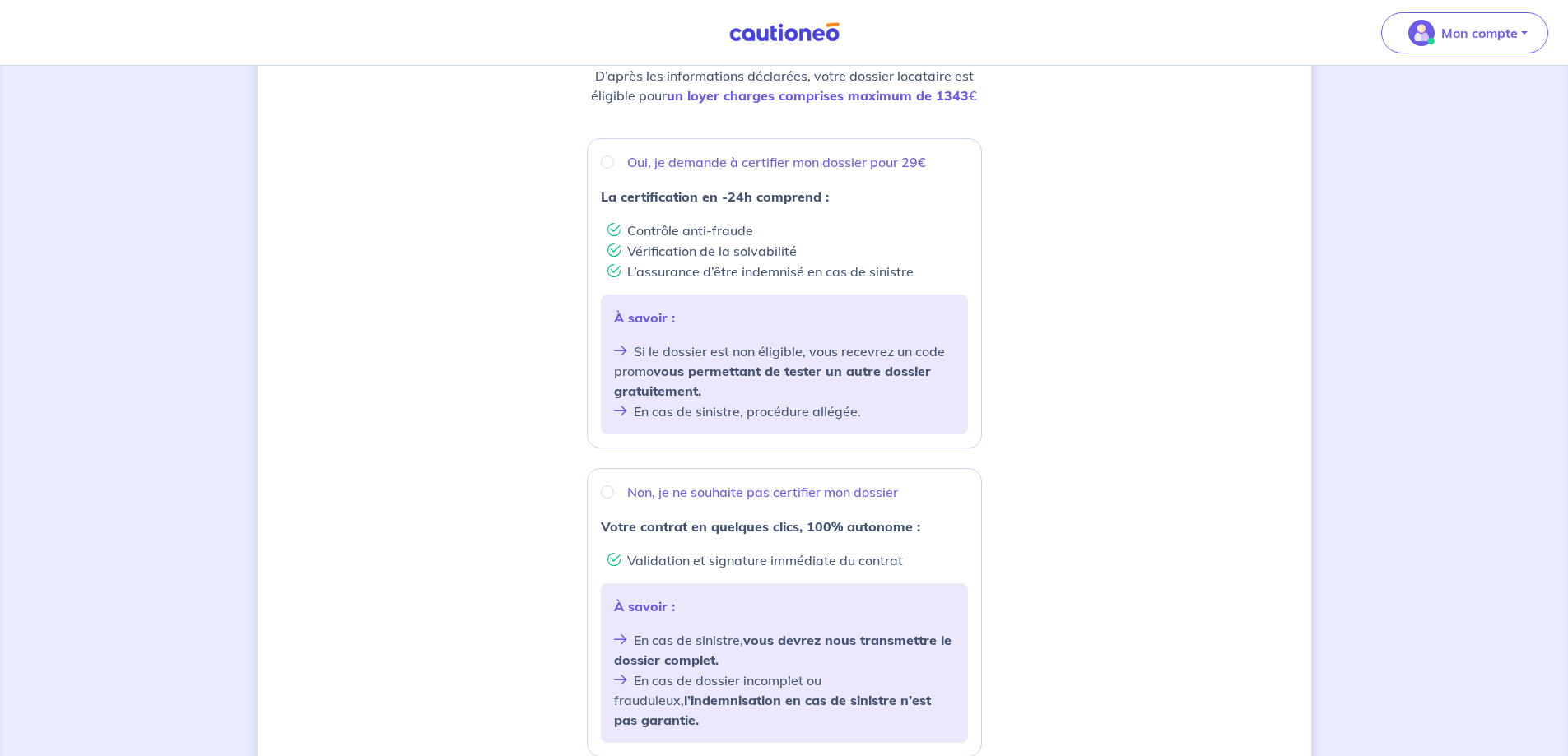
drag, startPoint x: 412, startPoint y: 438, endPoint x: 356, endPoint y: 433, distance: 56.2
click at [356, 433] on div "Souhaitez-vous faire certifier votre dossier locataire ? D’après les informatio…" at bounding box center [784, 411] width 1054 height 1145
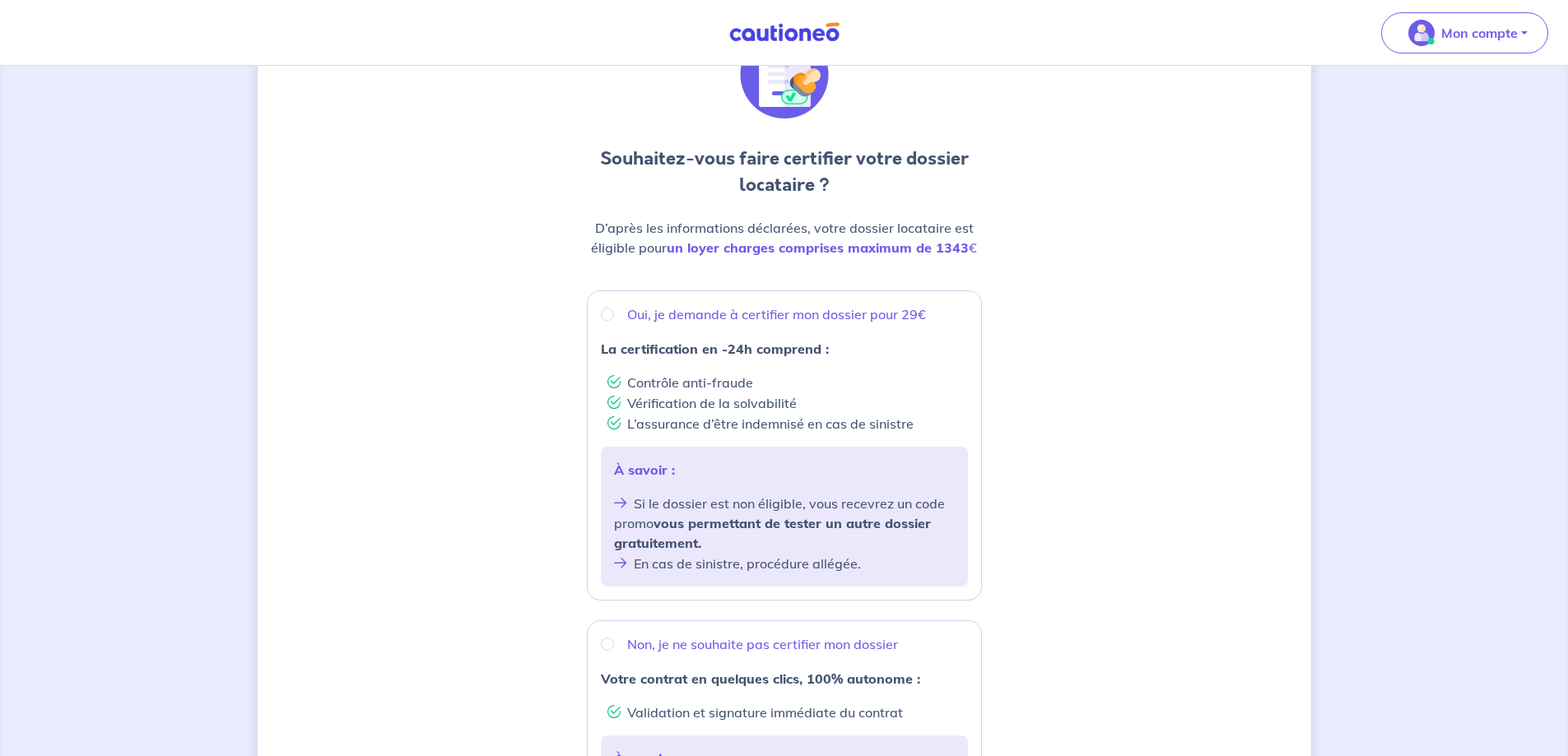
scroll to position [83, 0]
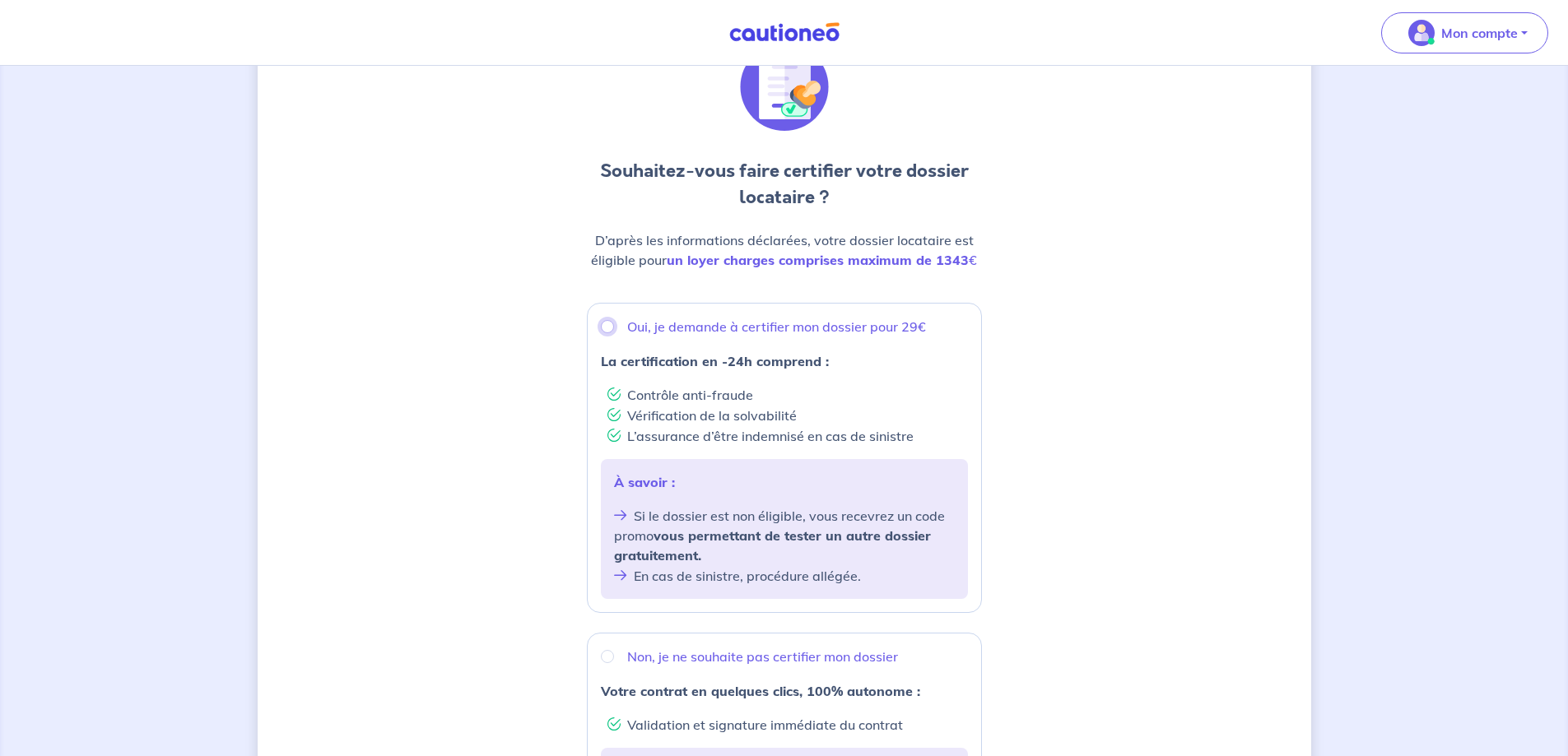
click at [607, 328] on input "Oui, je demande à certifier mon dossier pour 29€" at bounding box center [607, 325] width 13 height 13
radio input "true"
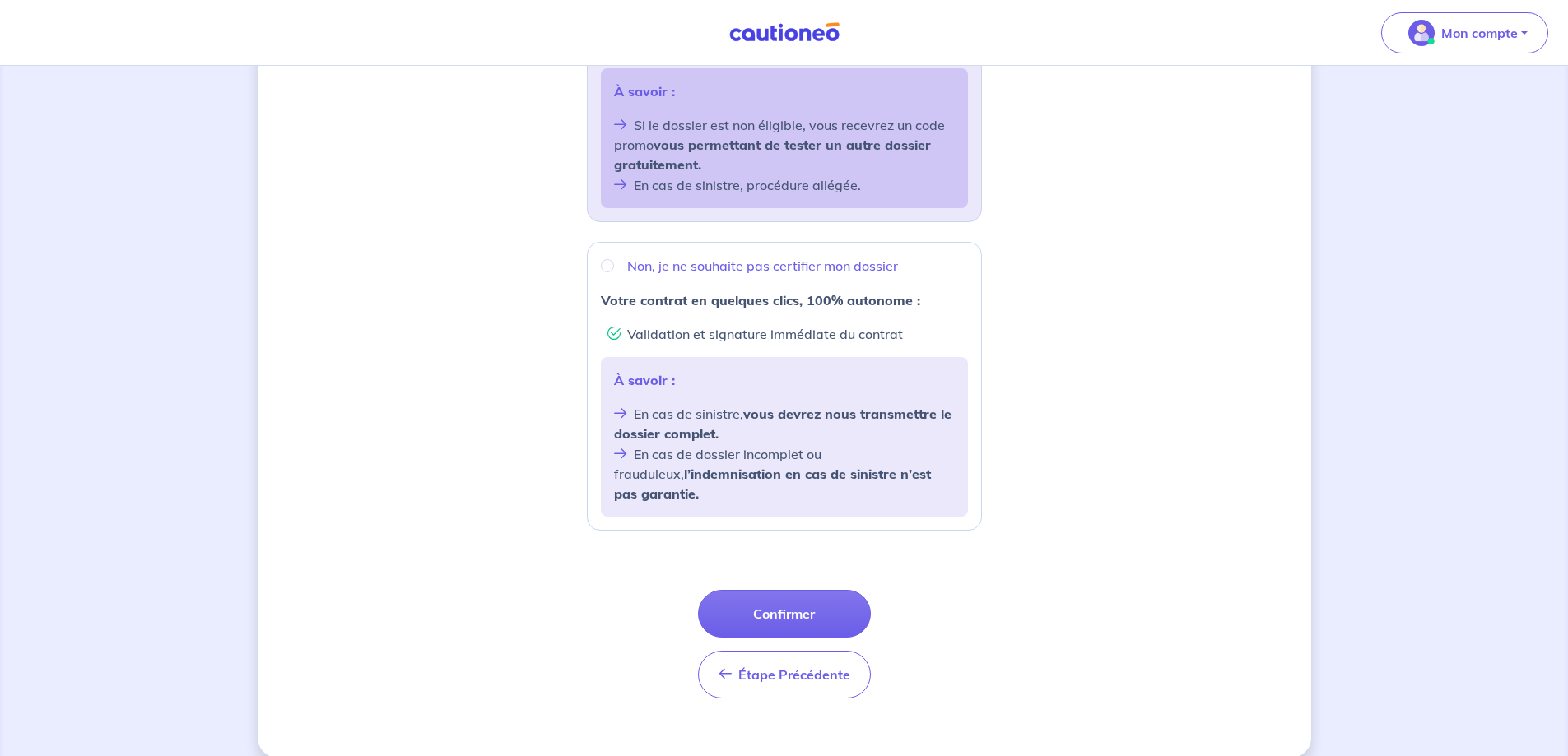
scroll to position [475, 0]
click at [826, 601] on button "Confirmer" at bounding box center [784, 611] width 173 height 48
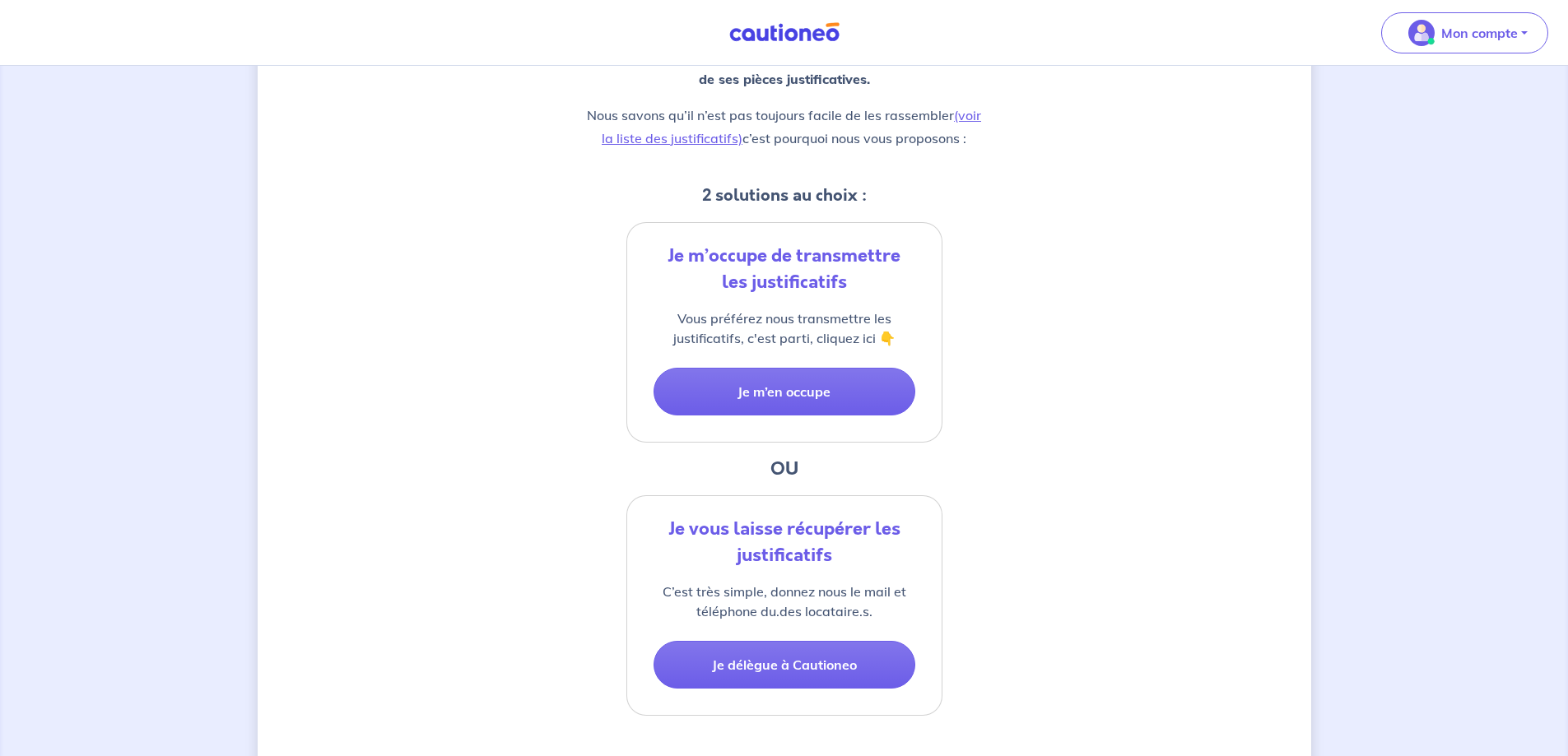
scroll to position [247, 0]
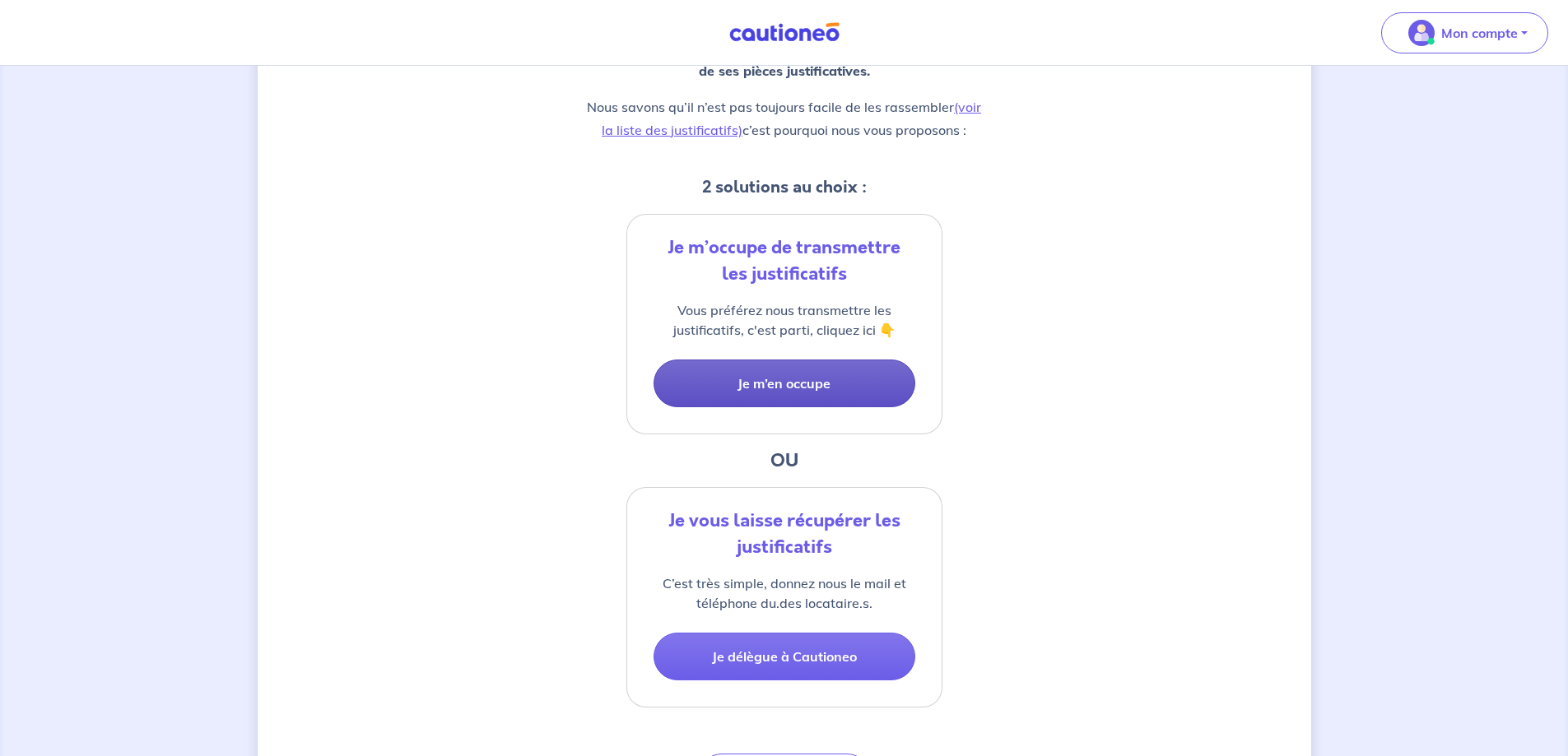
click at [780, 384] on button "Je m’en occupe" at bounding box center [784, 383] width 262 height 48
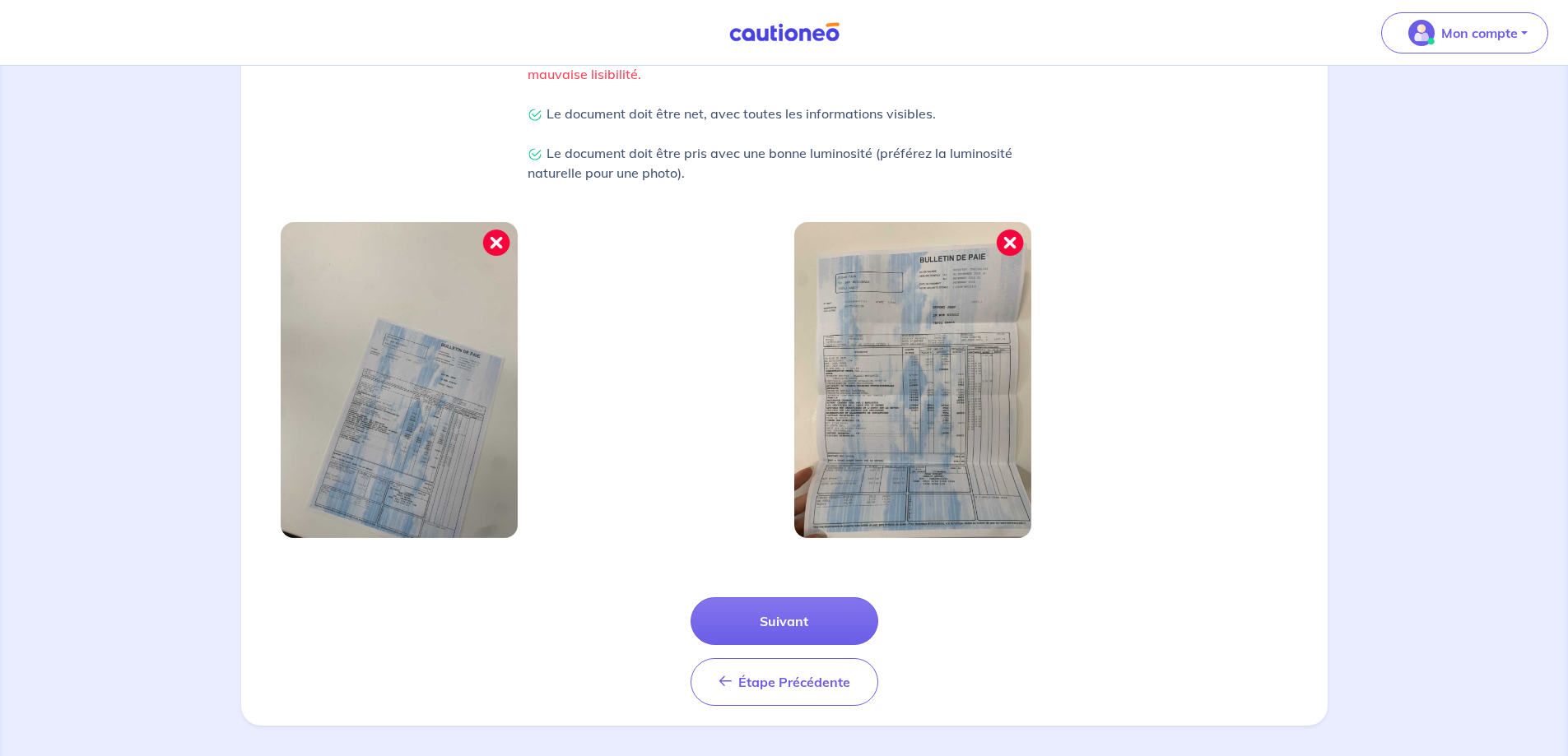
scroll to position [422, 0]
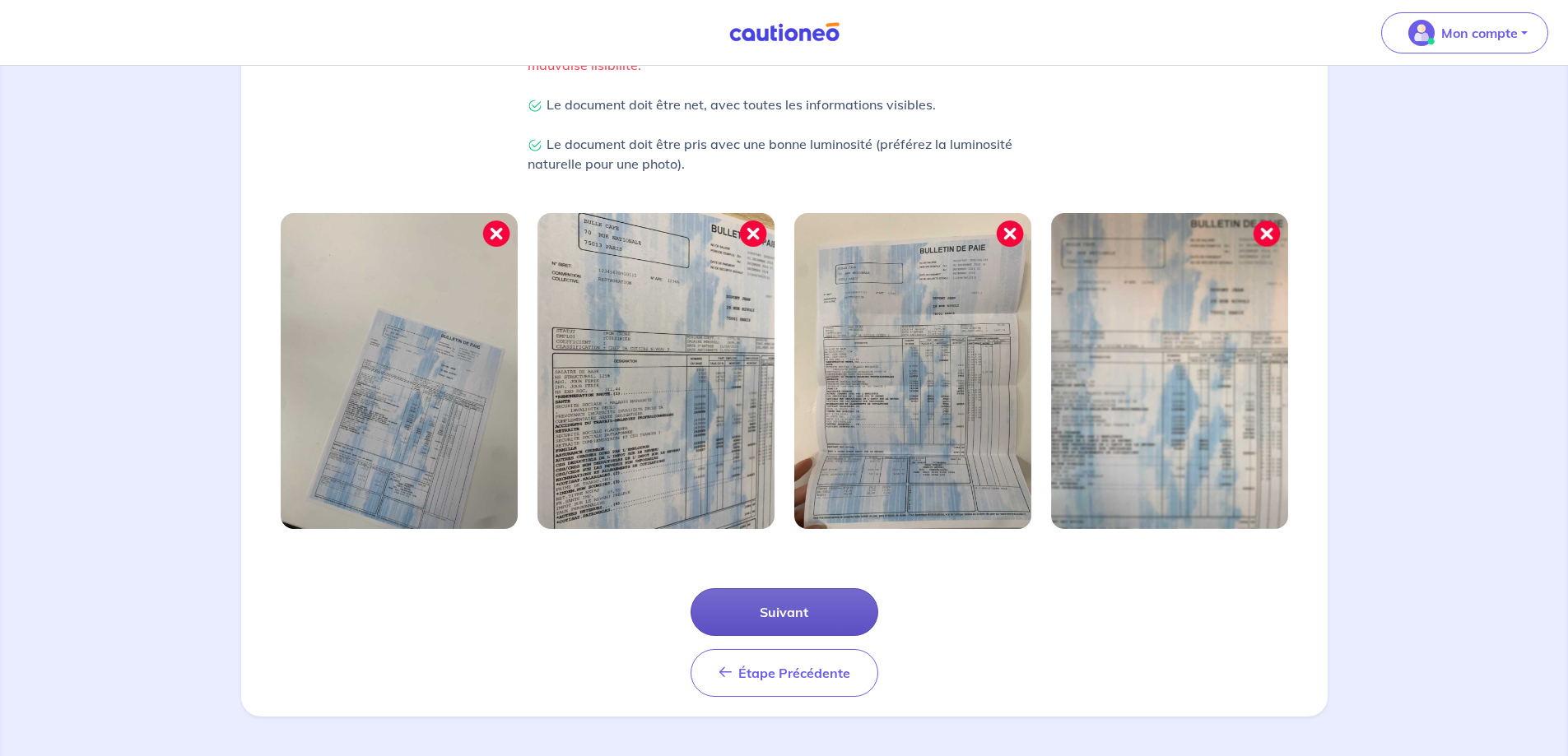
click at [790, 602] on button "Suivant" at bounding box center [784, 611] width 188 height 48
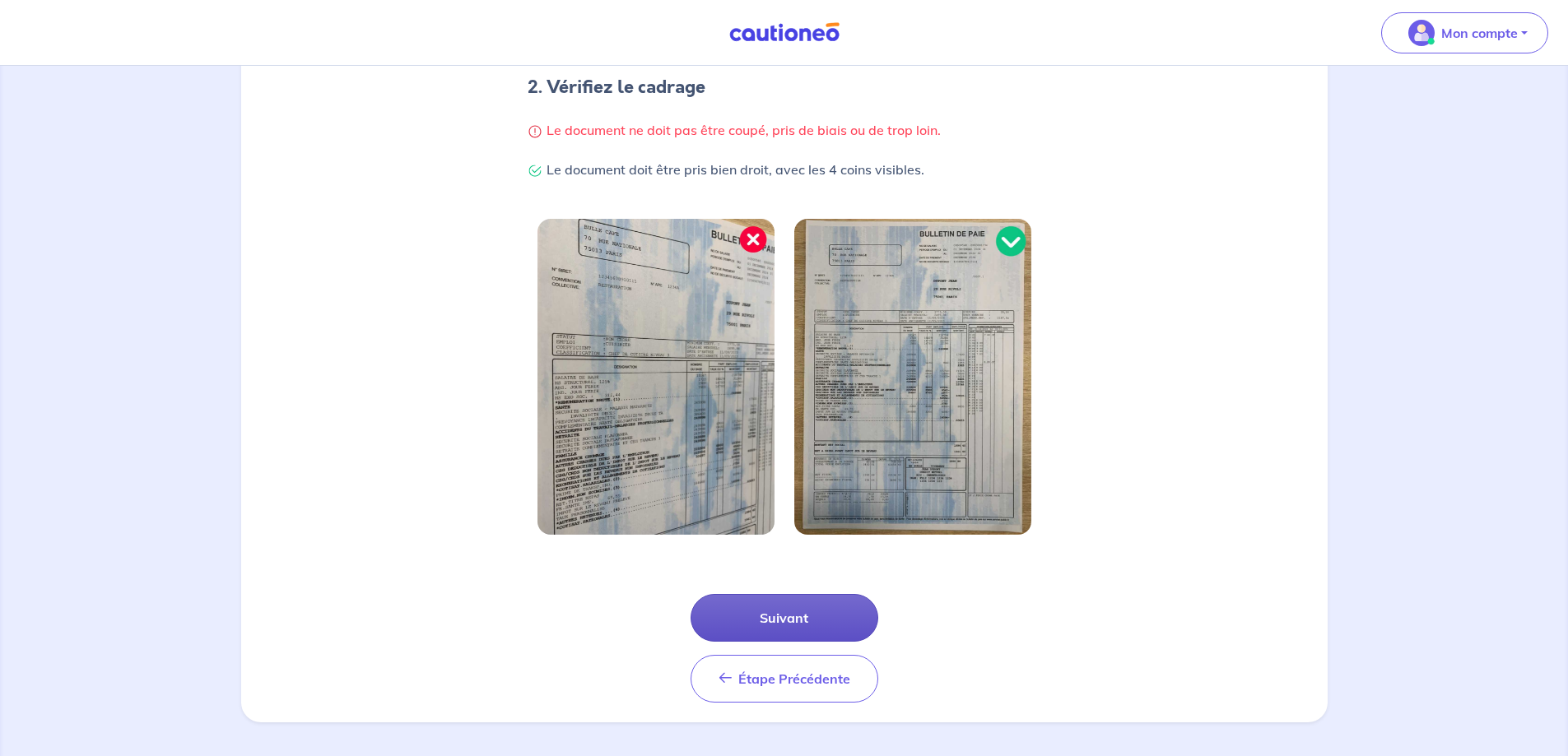
scroll to position [343, 0]
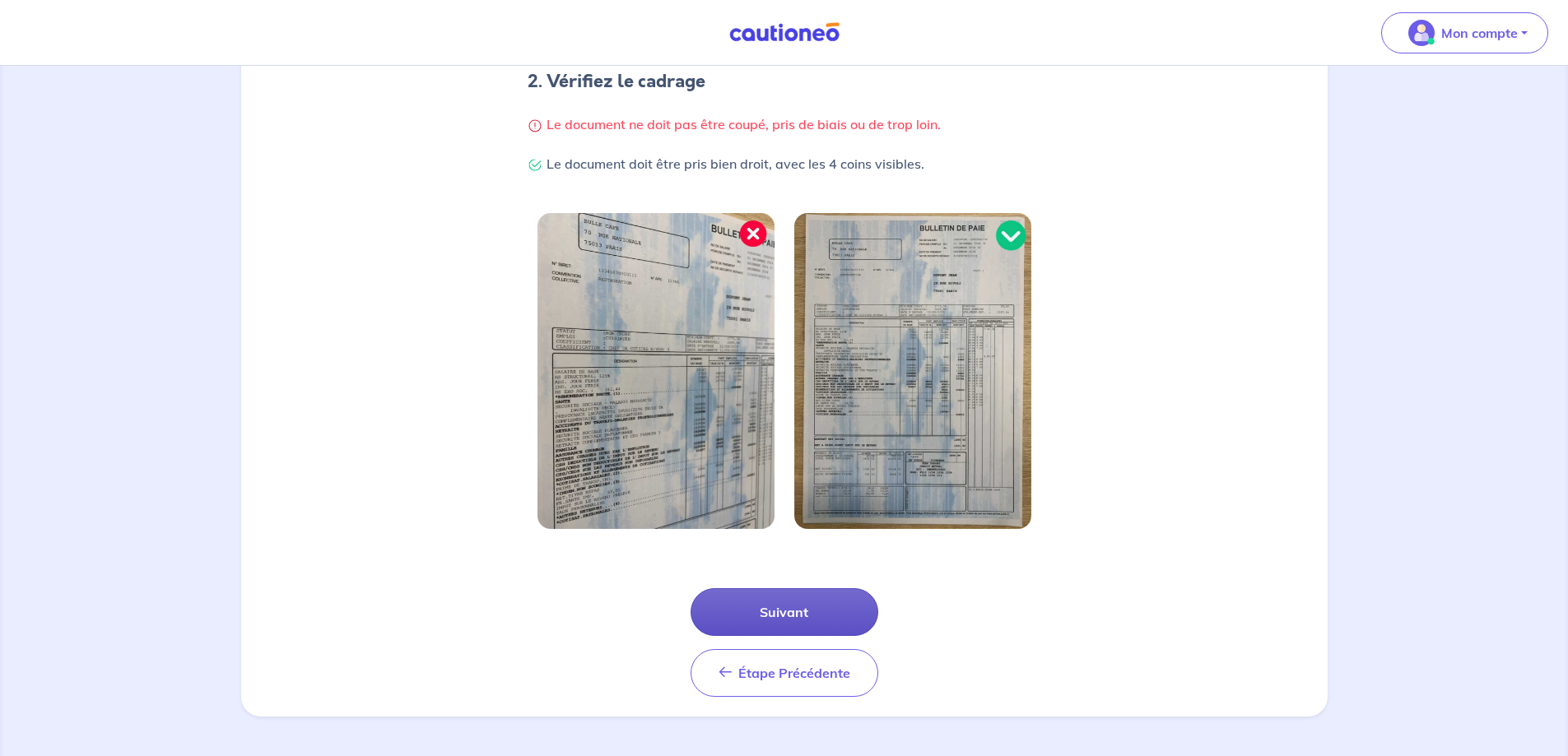
click at [803, 616] on button "Suivant" at bounding box center [784, 611] width 188 height 48
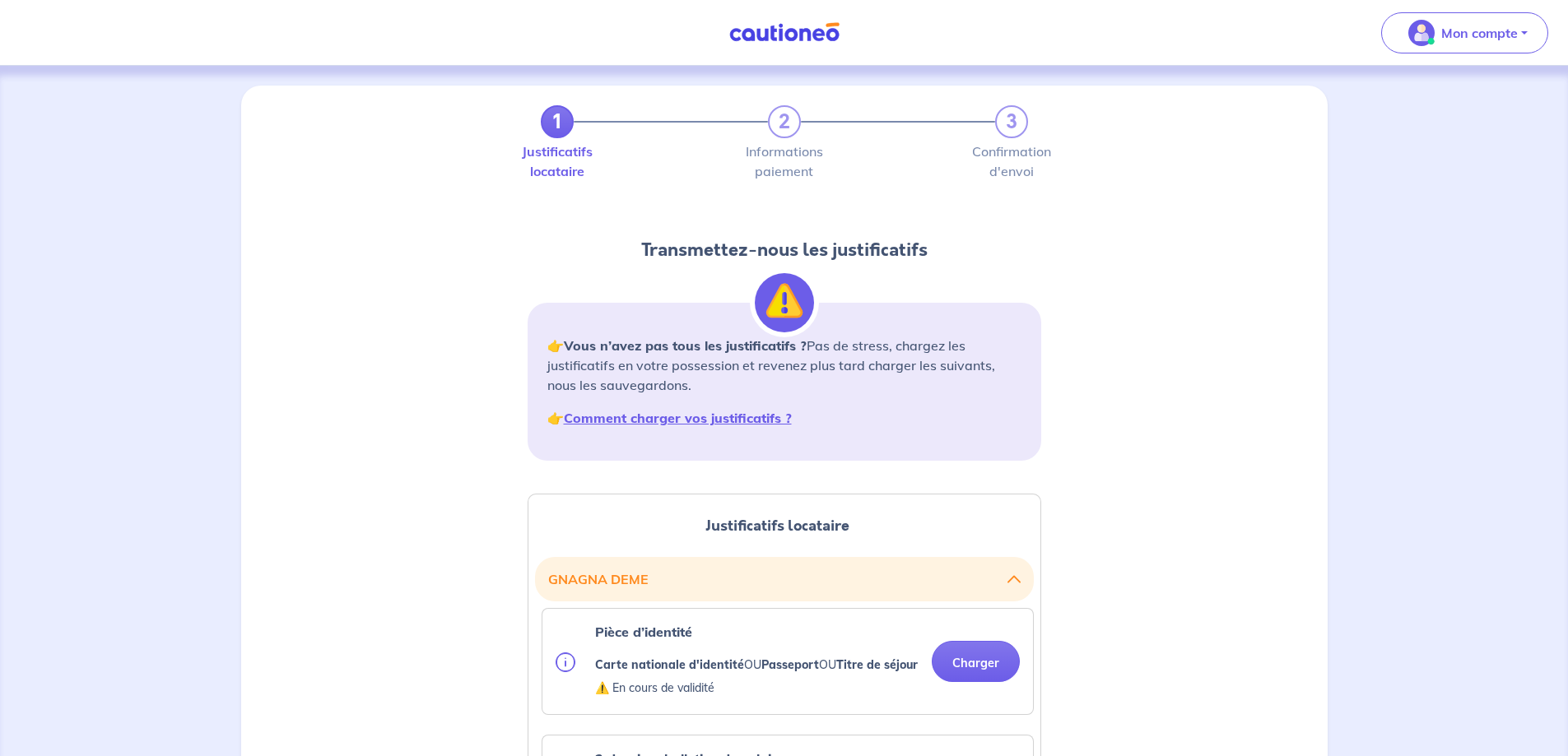
scroll to position [329, 0]
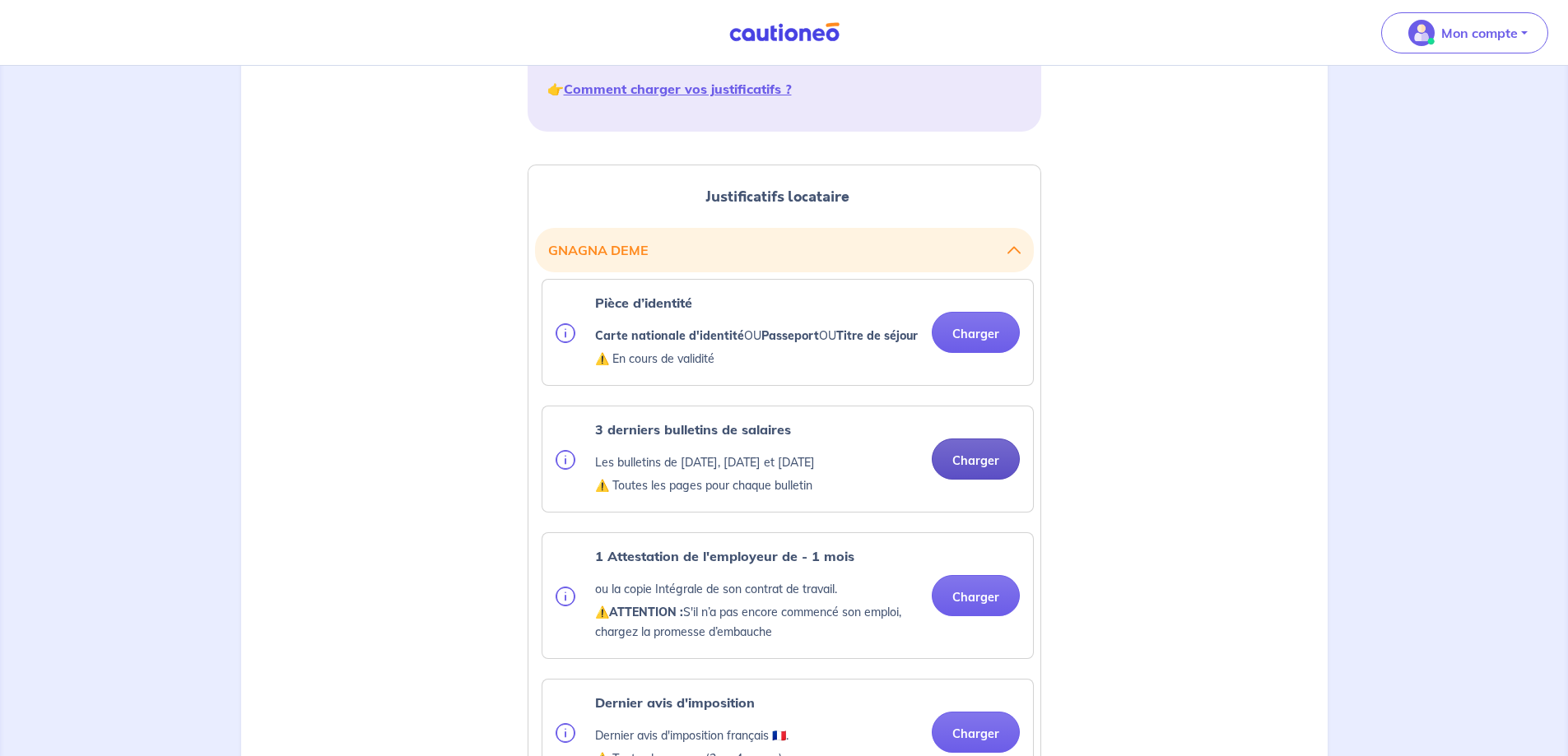
click at [955, 480] on button "Charger" at bounding box center [976, 459] width 89 height 41
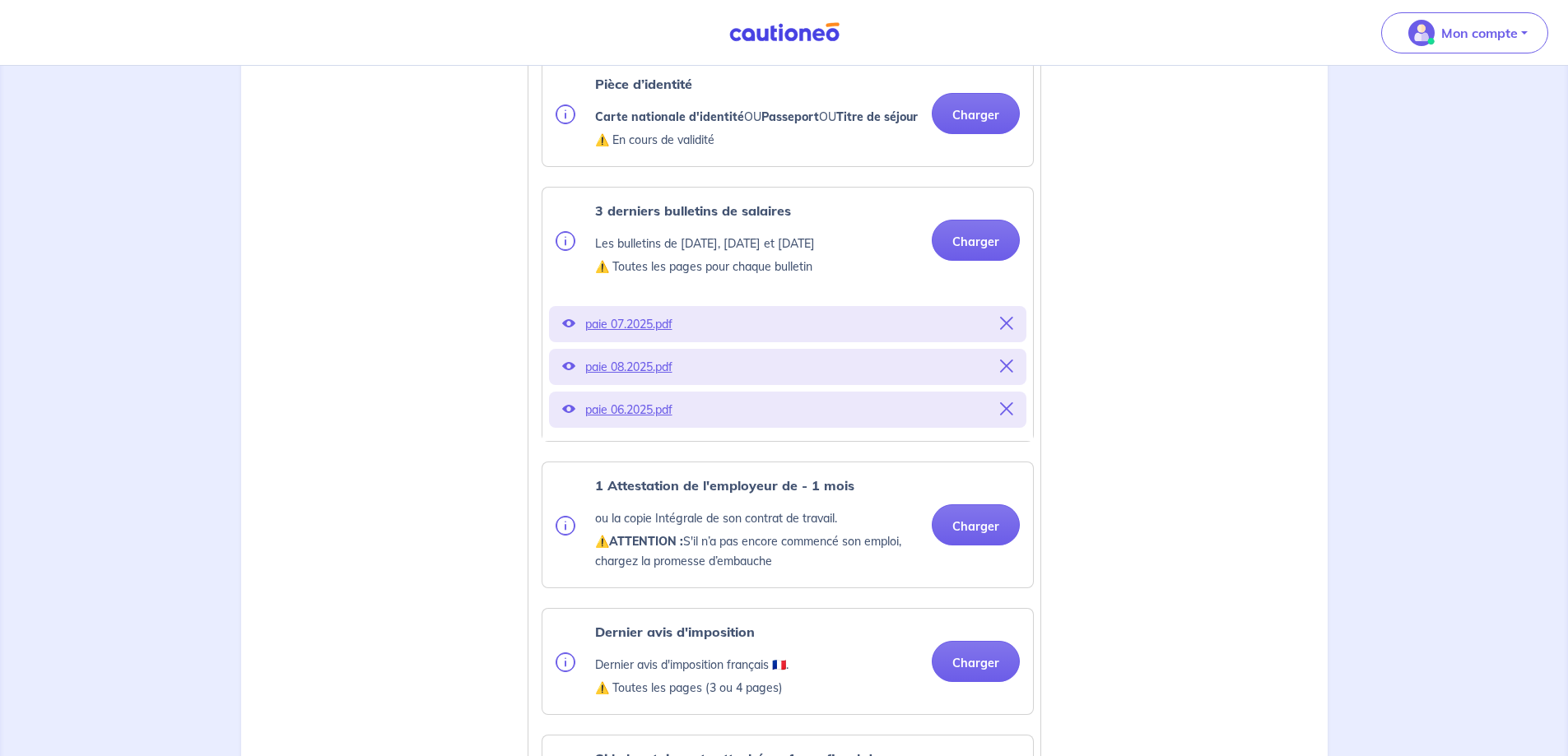
scroll to position [576, 0]
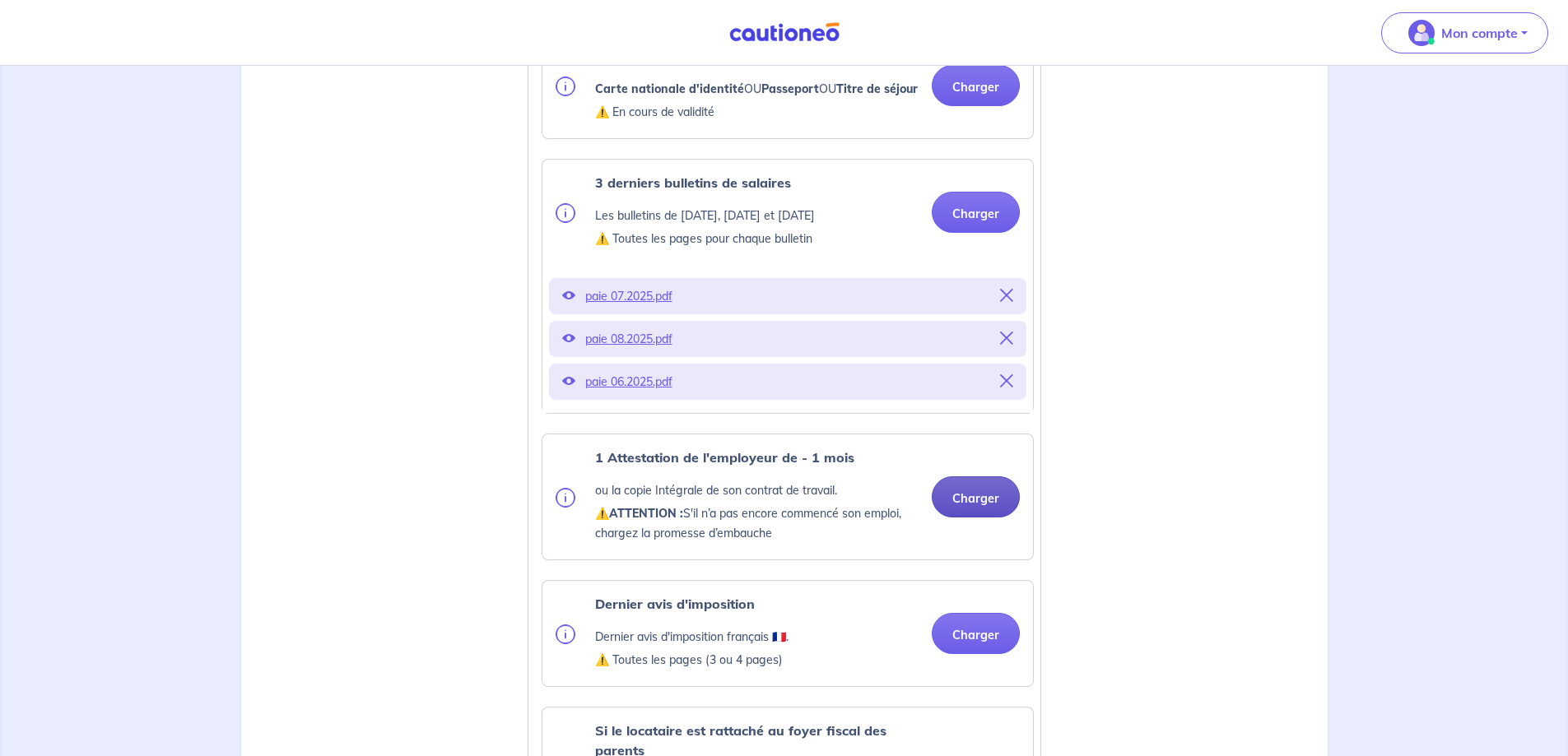
click at [1003, 509] on button "Charger" at bounding box center [976, 496] width 89 height 41
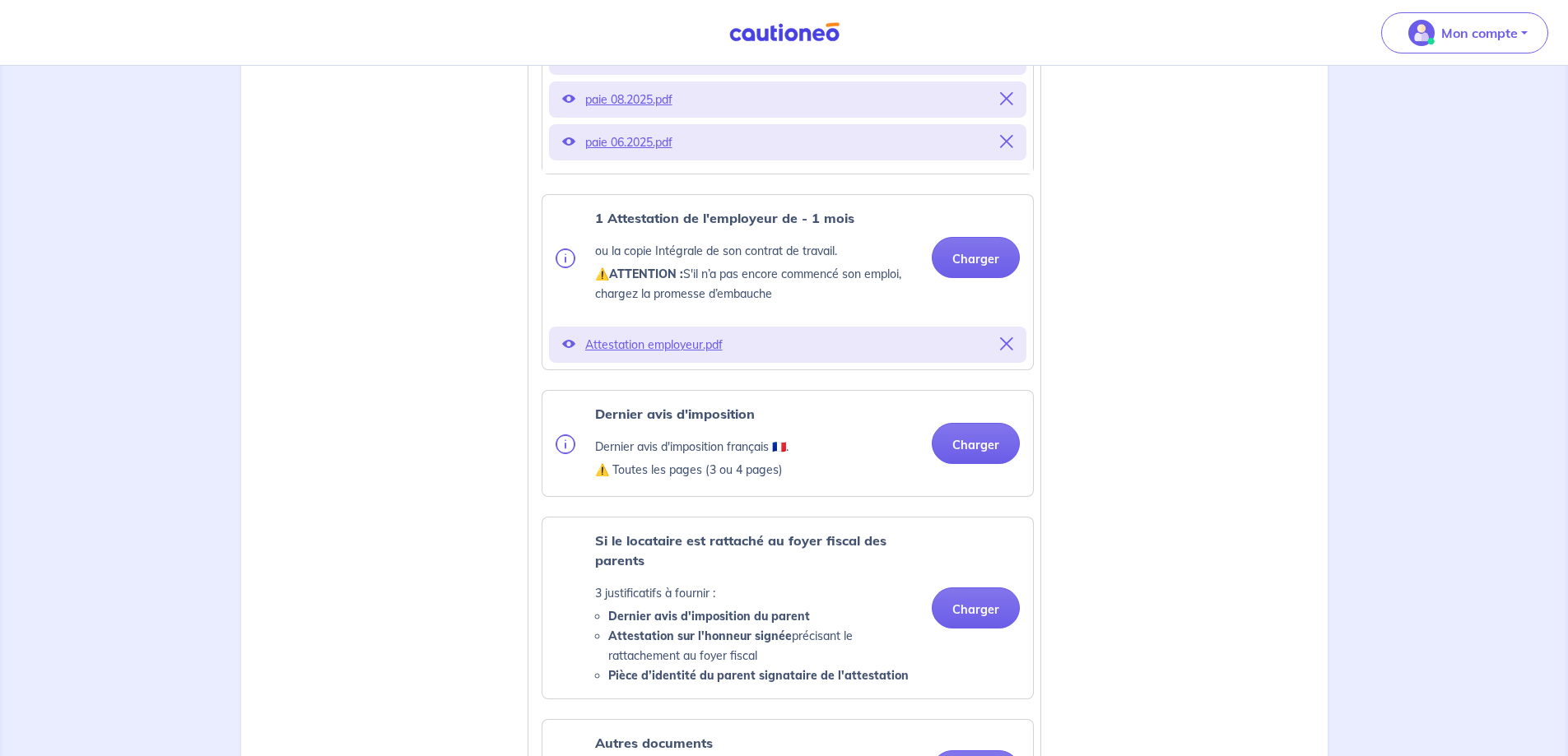
scroll to position [823, 0]
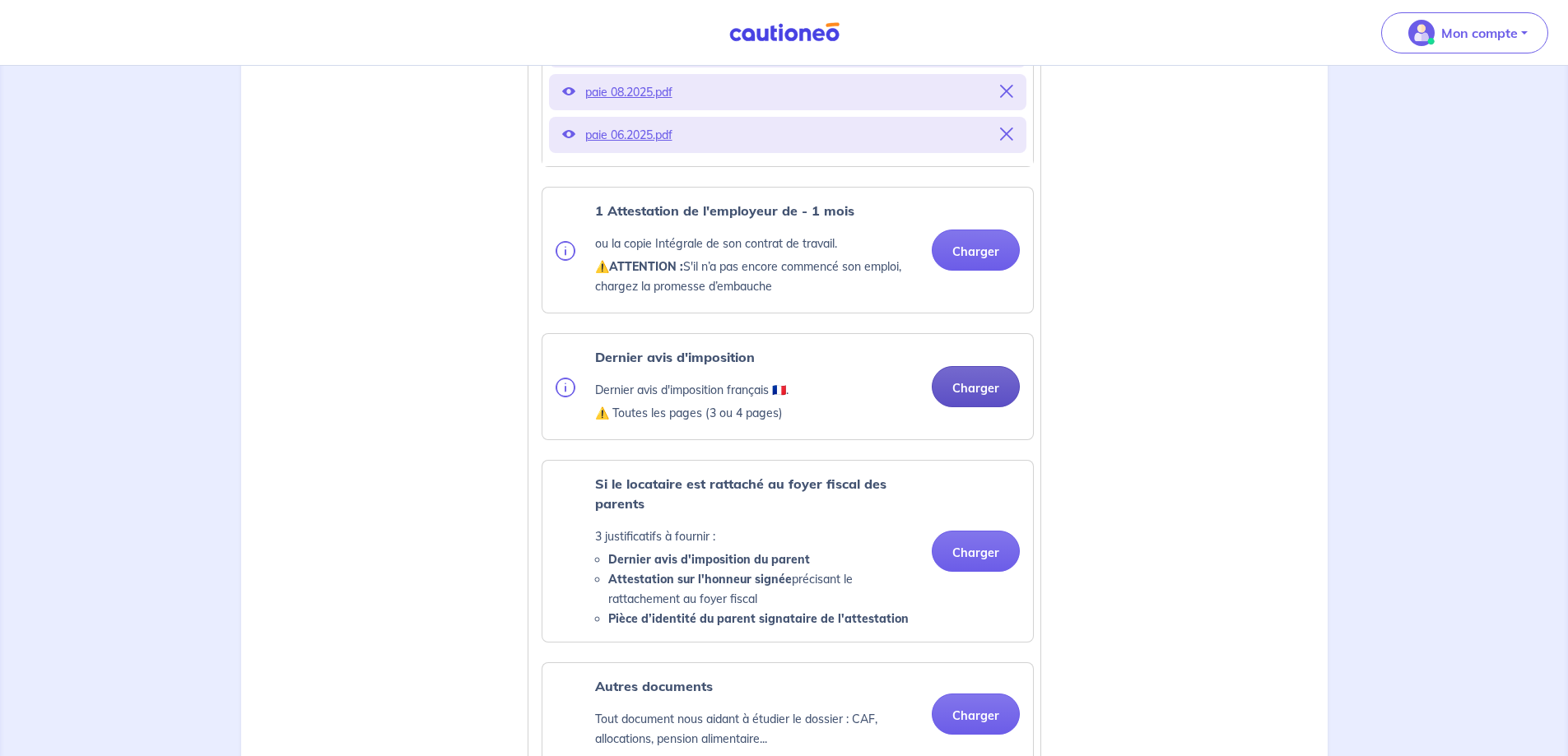
click at [978, 407] on button "Charger" at bounding box center [976, 386] width 89 height 41
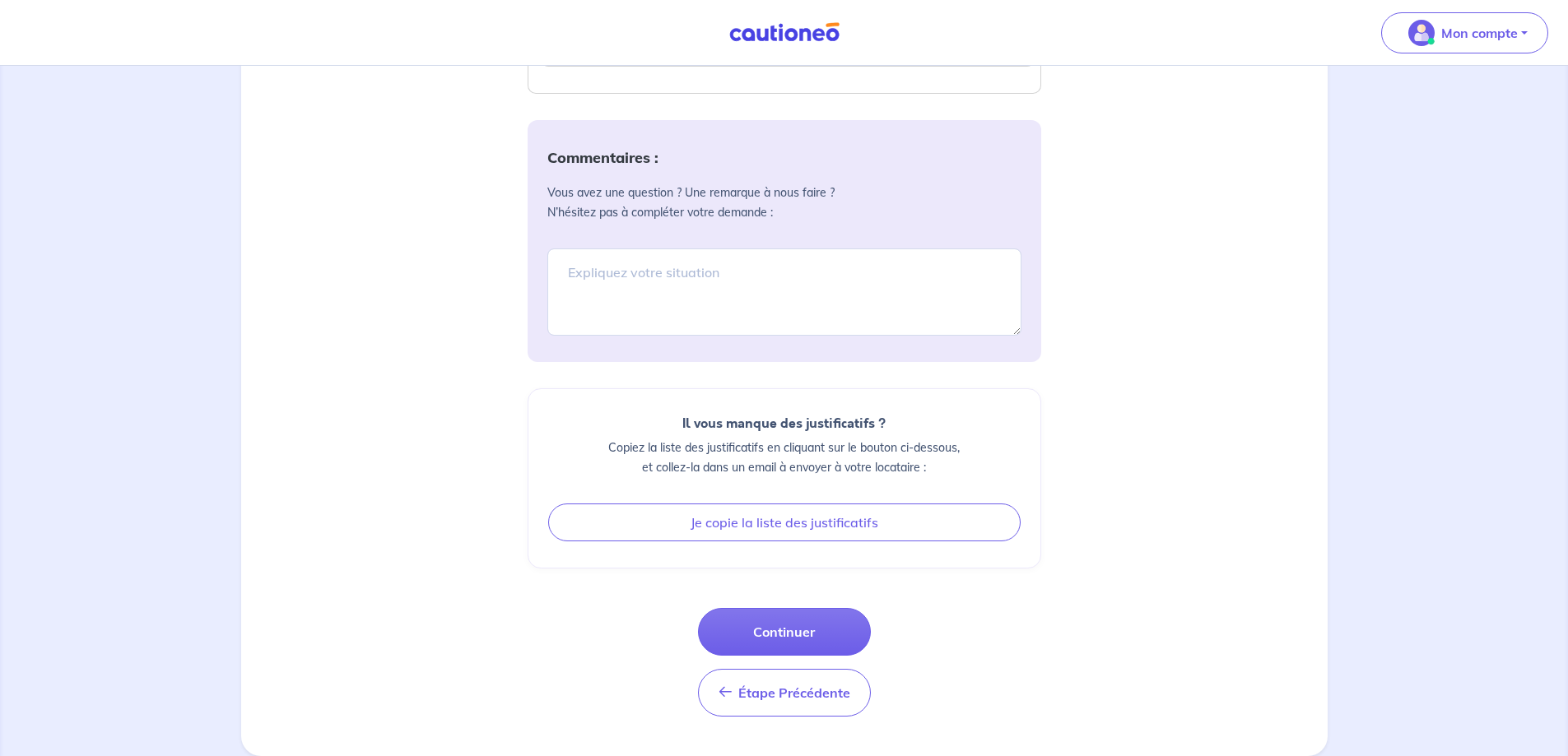
scroll to position [1889, 0]
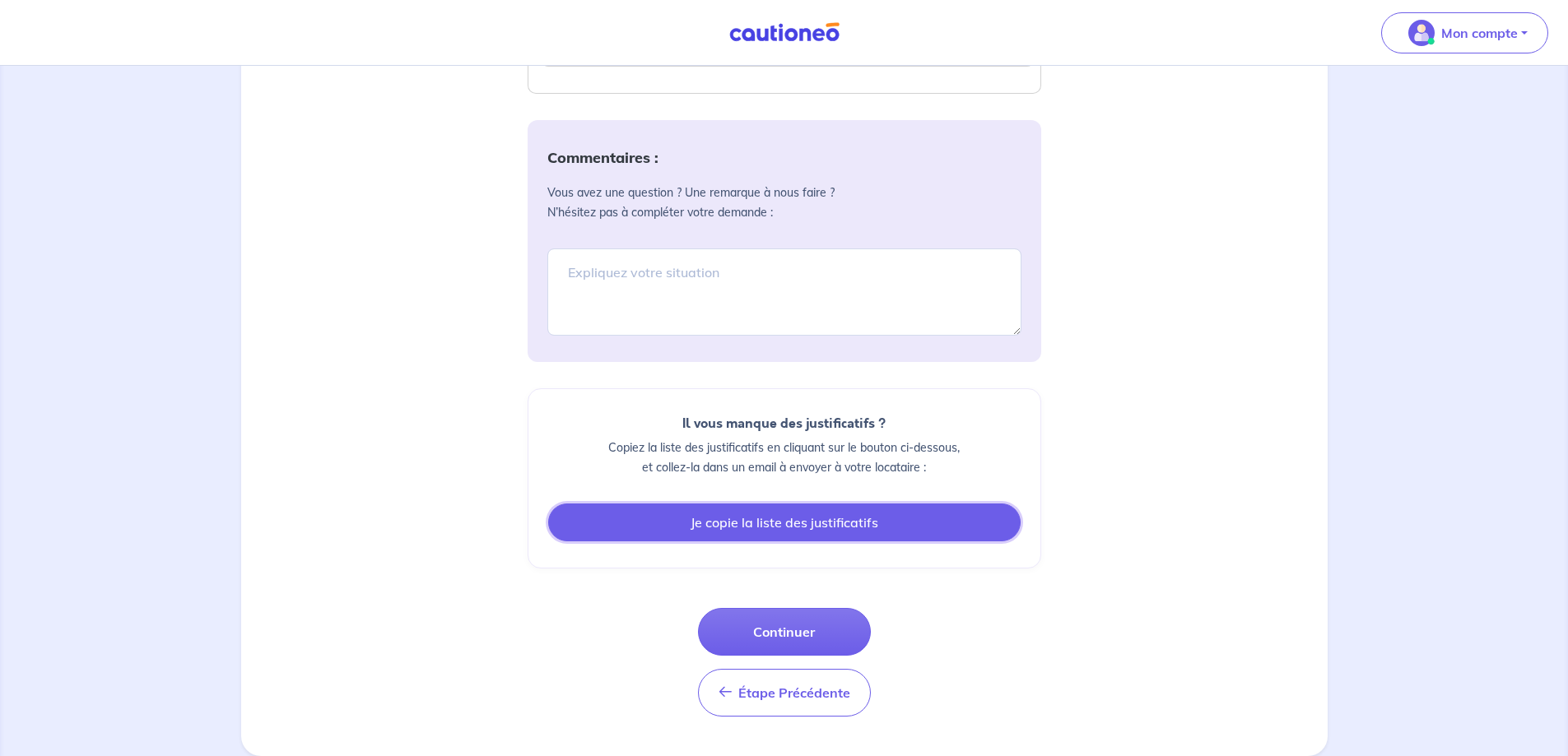
click at [792, 531] on button "Je copie la liste des justificatifs" at bounding box center [784, 522] width 472 height 37
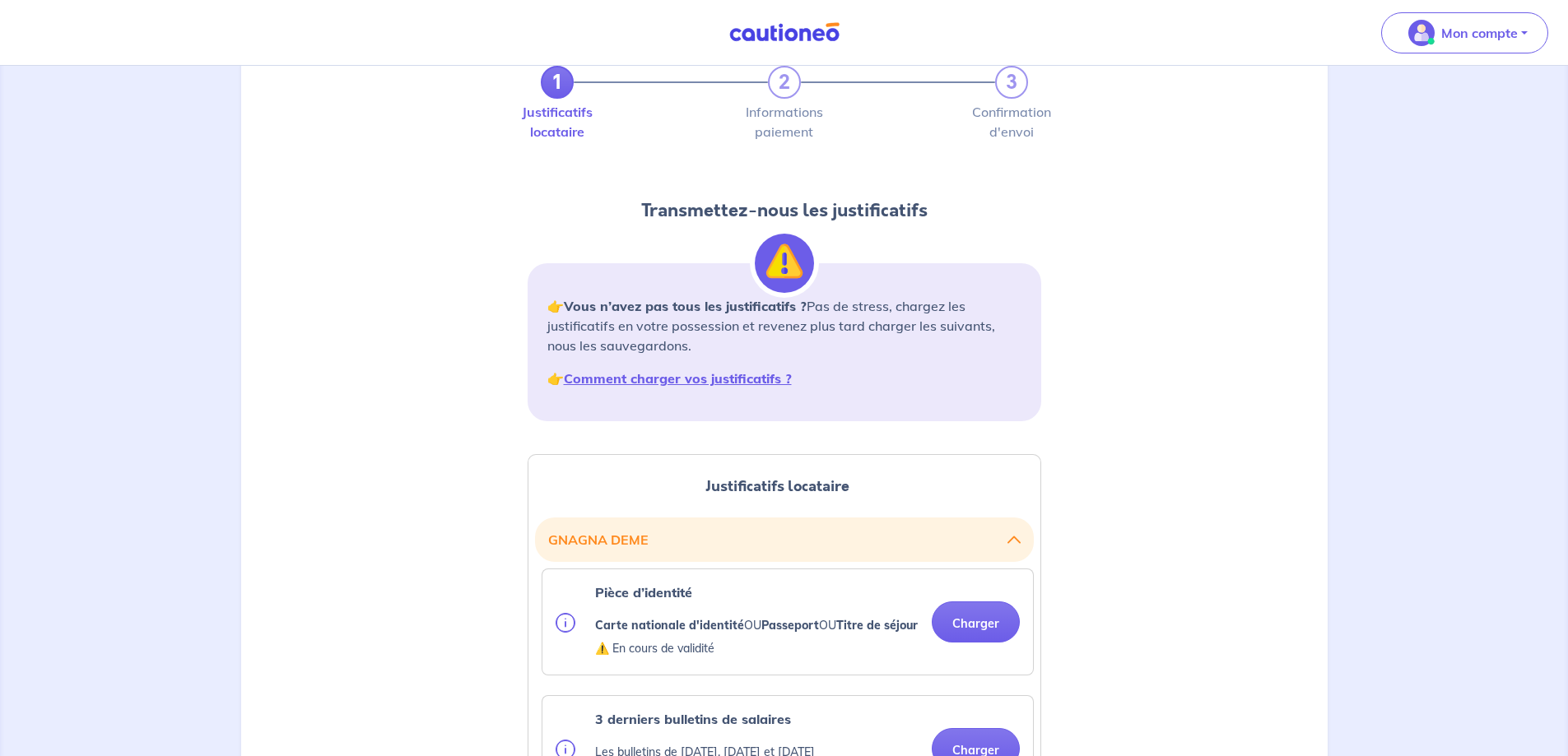
scroll to position [0, 0]
